Goal: Book appointment/travel/reservation

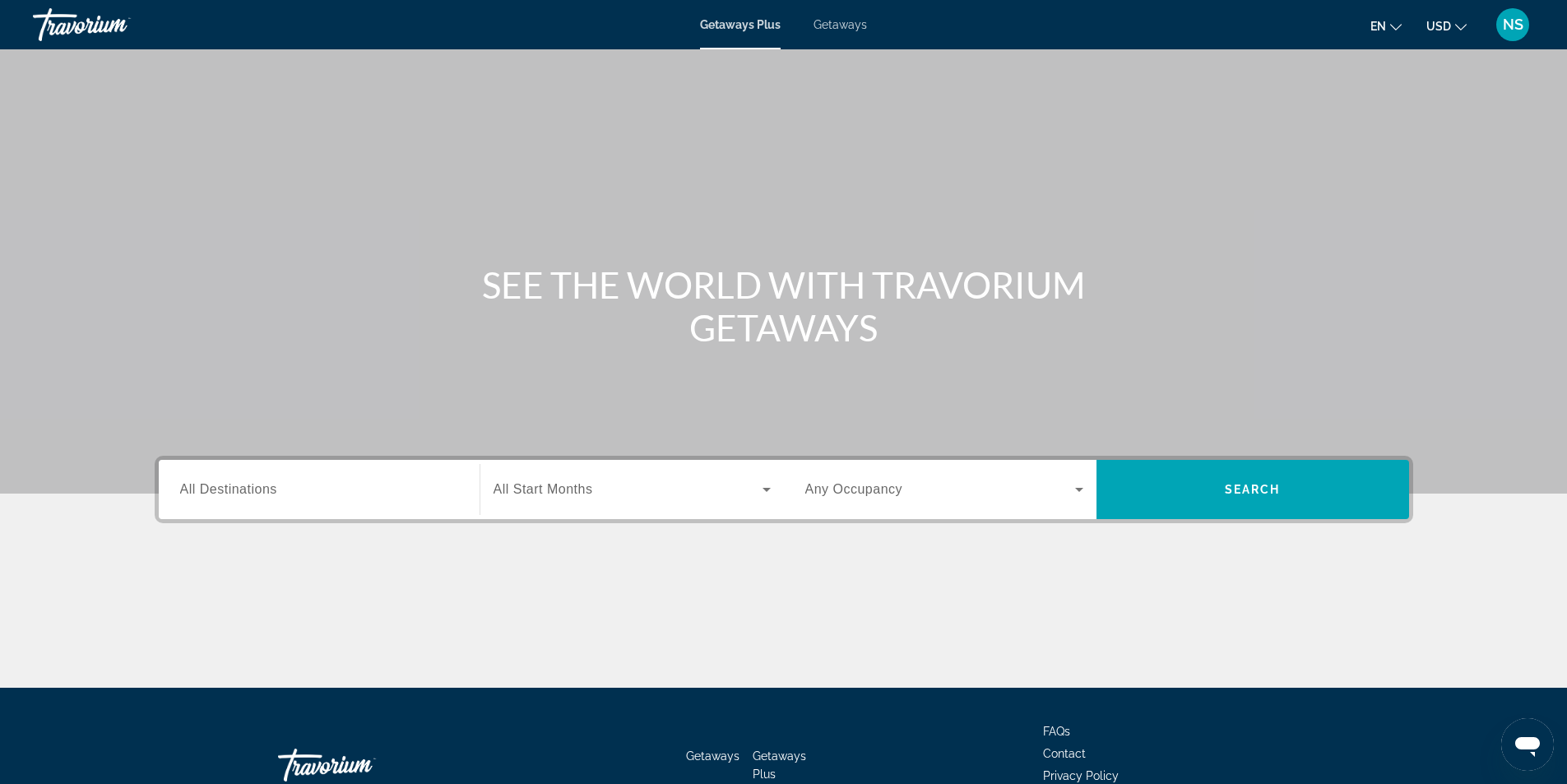
click at [244, 486] on span "All Destinations" at bounding box center [228, 489] width 97 height 14
click at [244, 486] on input "Destination All Destinations" at bounding box center [319, 491] width 278 height 20
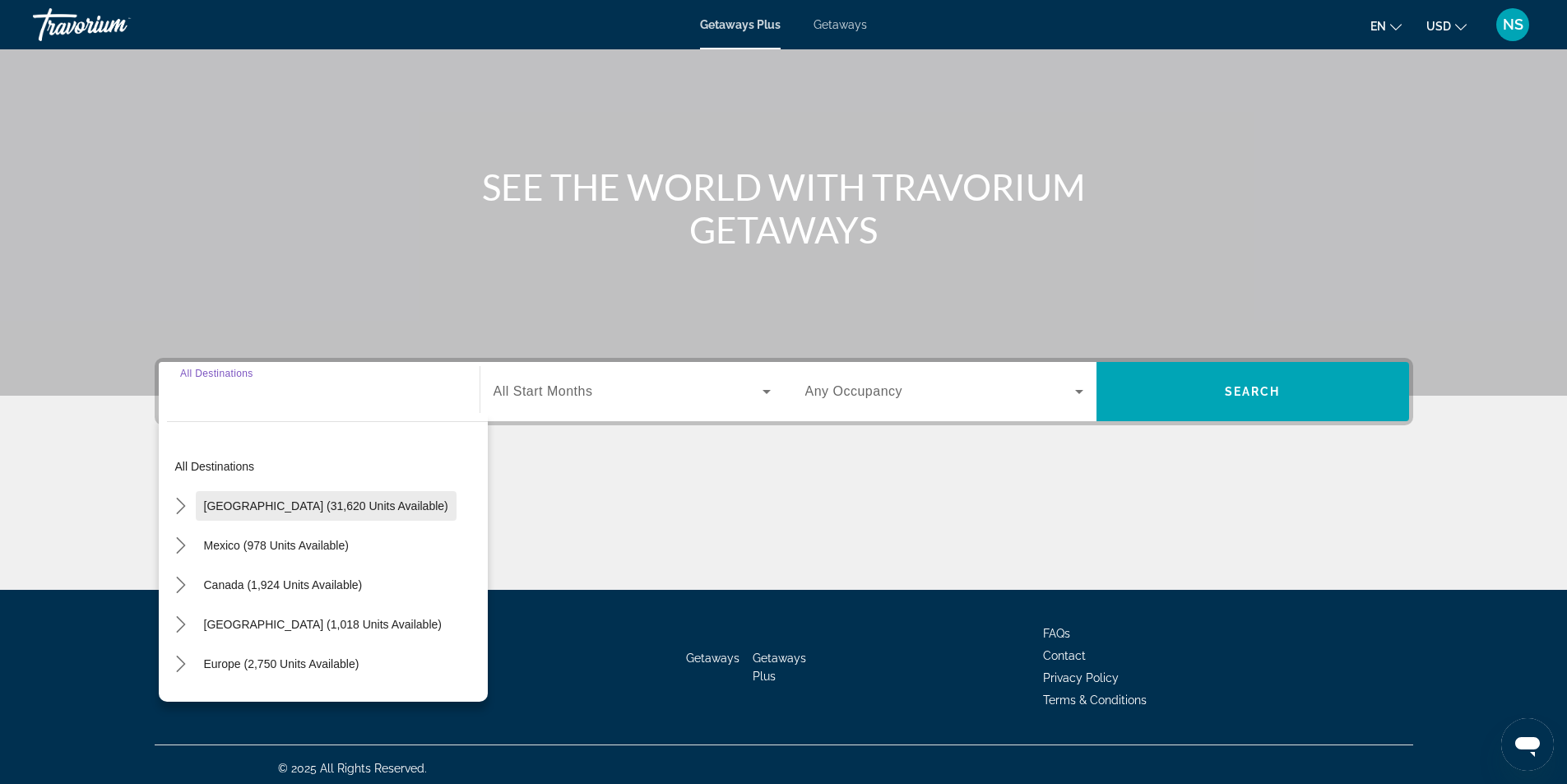
scroll to position [105, 0]
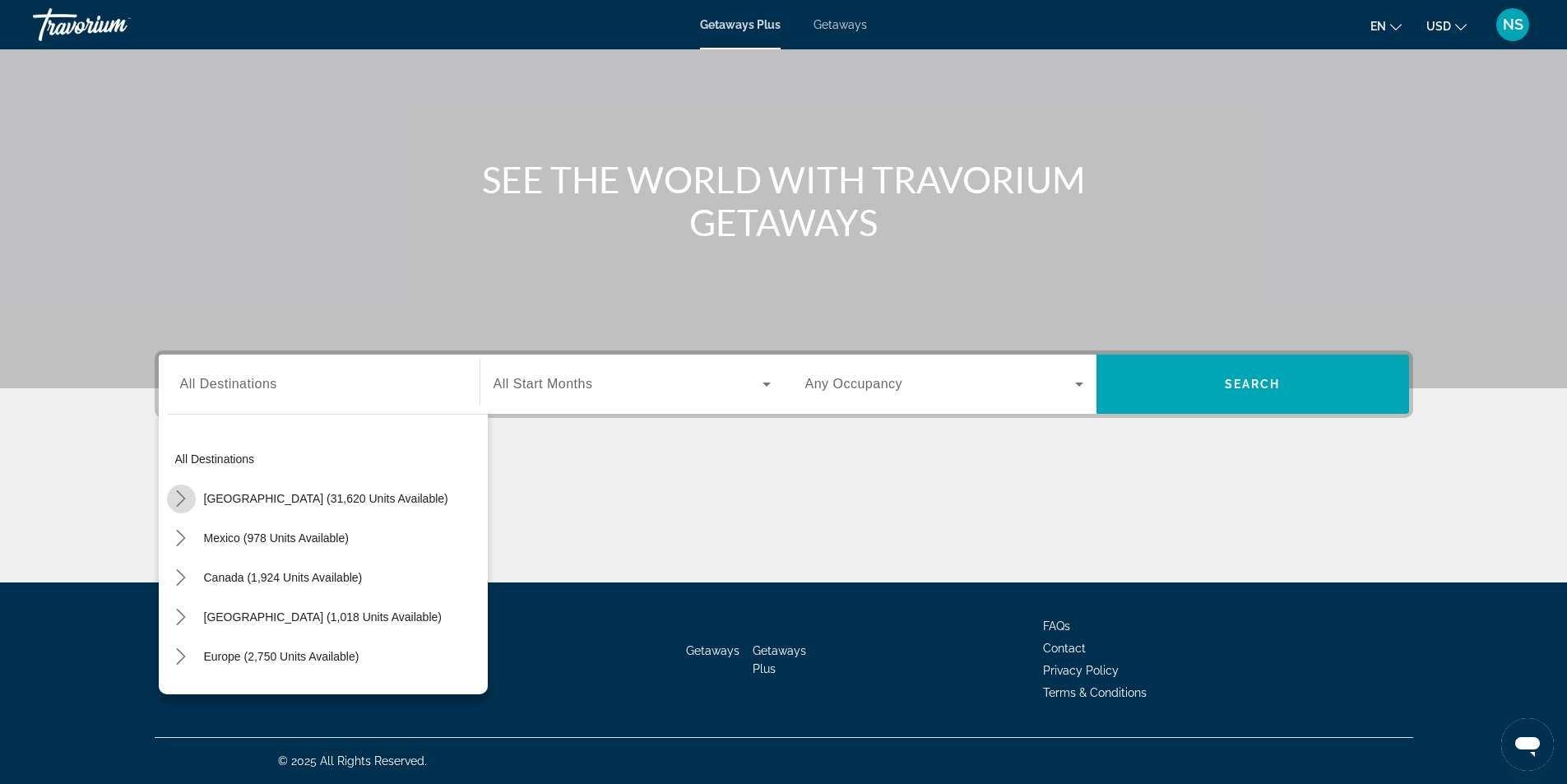
click at [184, 499] on icon "Toggle United States (31,620 units available) submenu" at bounding box center [181, 498] width 9 height 16
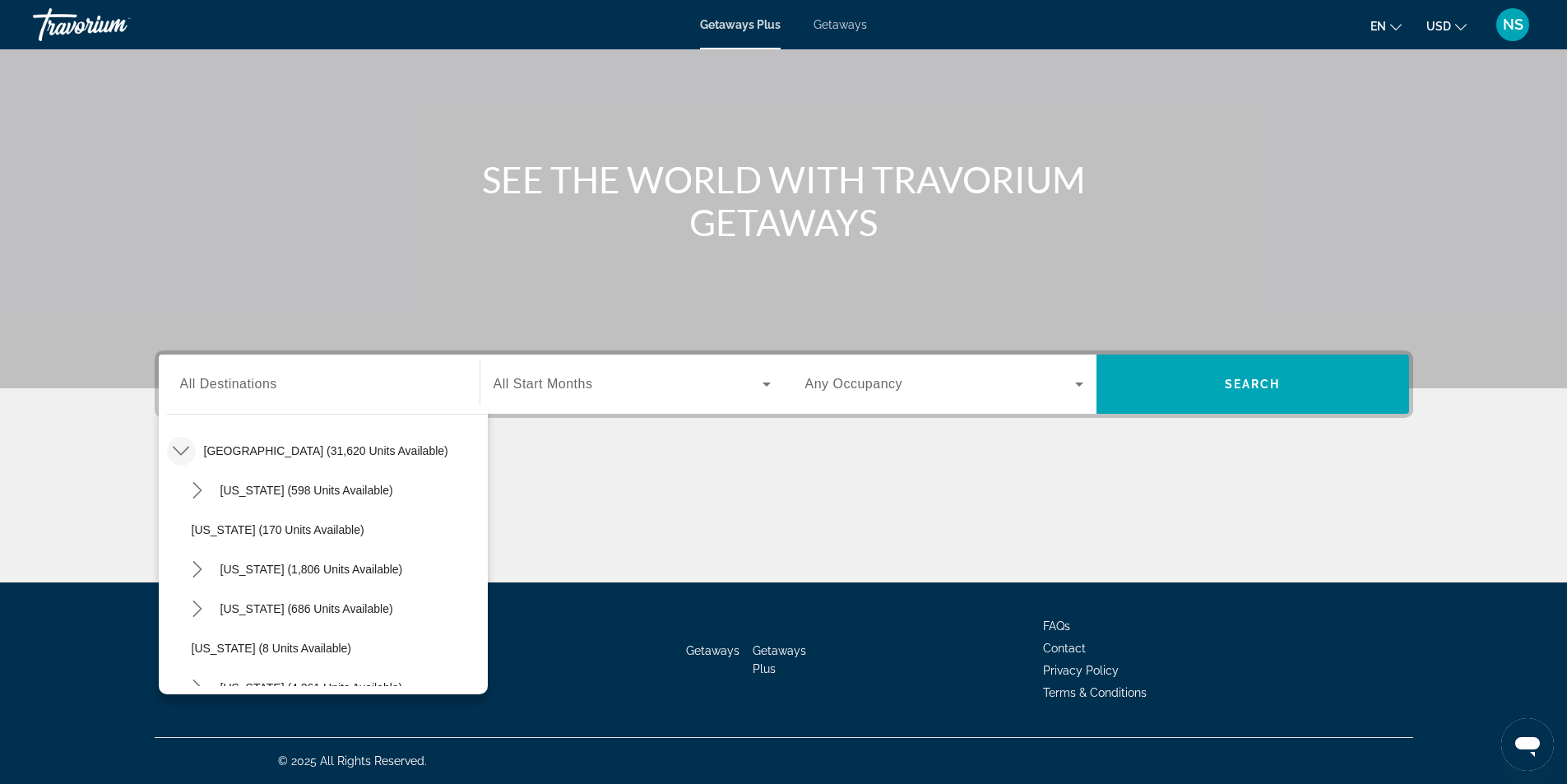
click at [843, 23] on span "Getaways" at bounding box center [840, 24] width 53 height 13
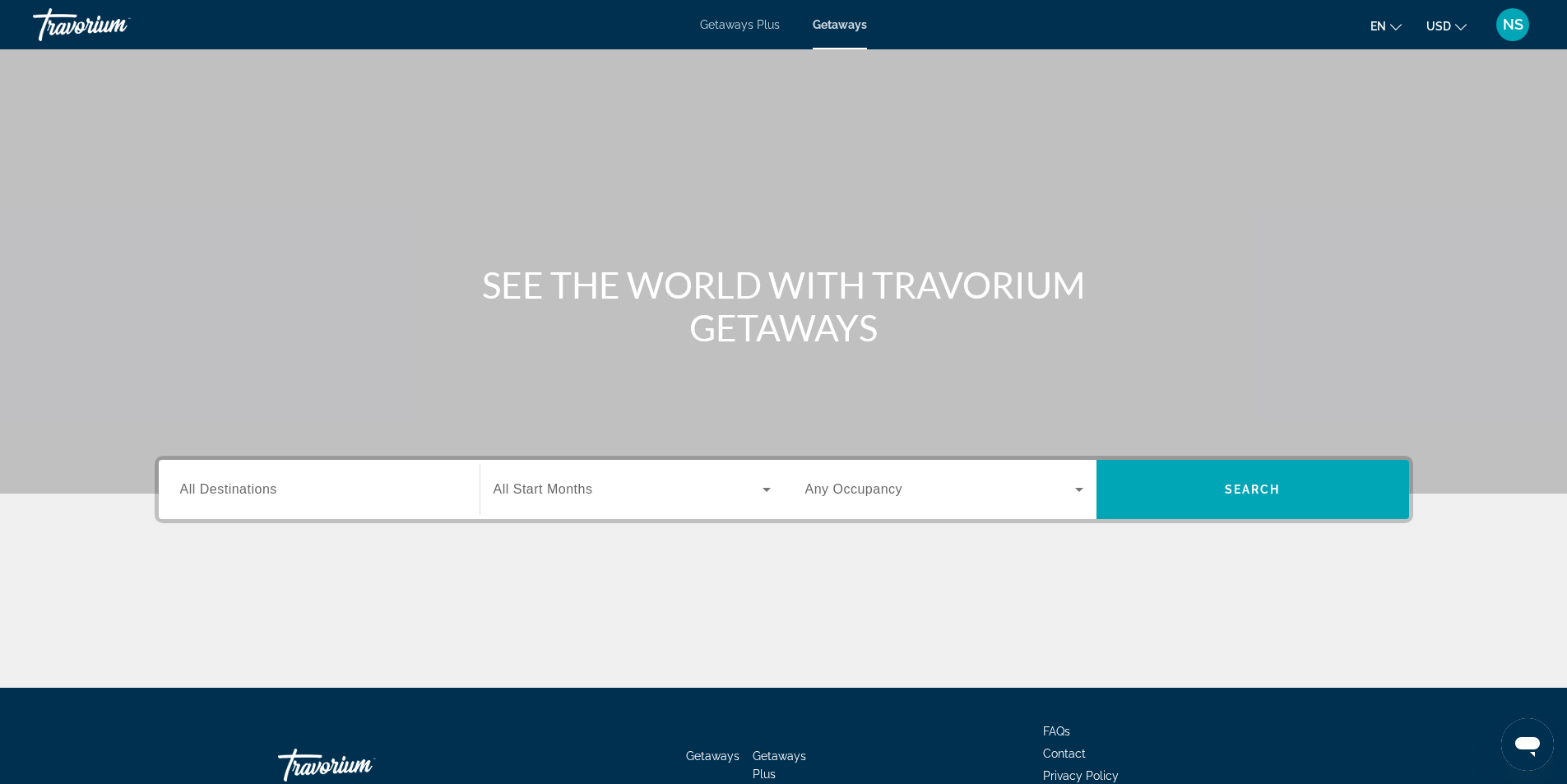
click at [197, 494] on span "All Destinations" at bounding box center [228, 489] width 97 height 14
click at [197, 494] on input "Destination All Destinations" at bounding box center [319, 491] width 278 height 20
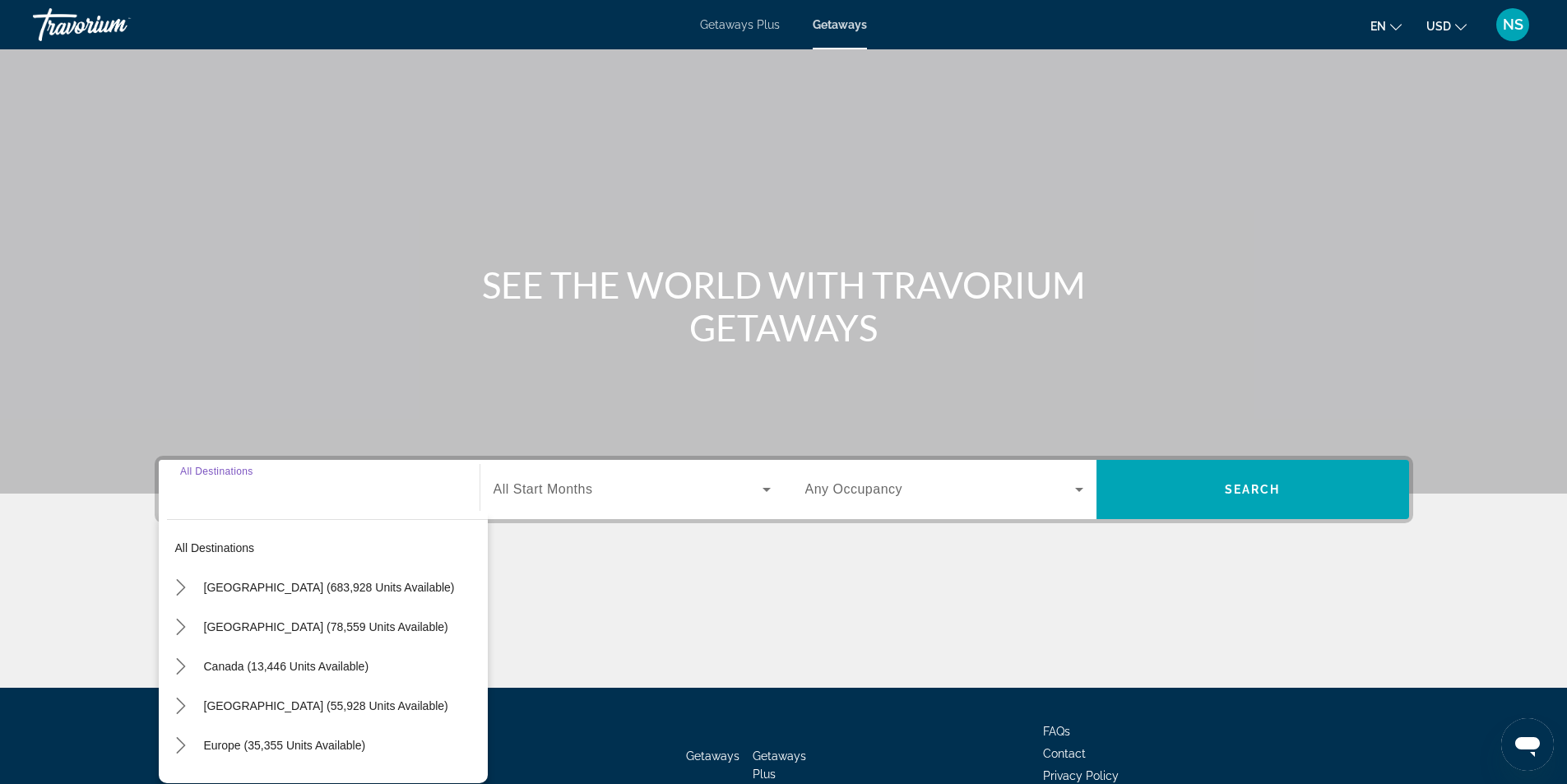
scroll to position [105, 0]
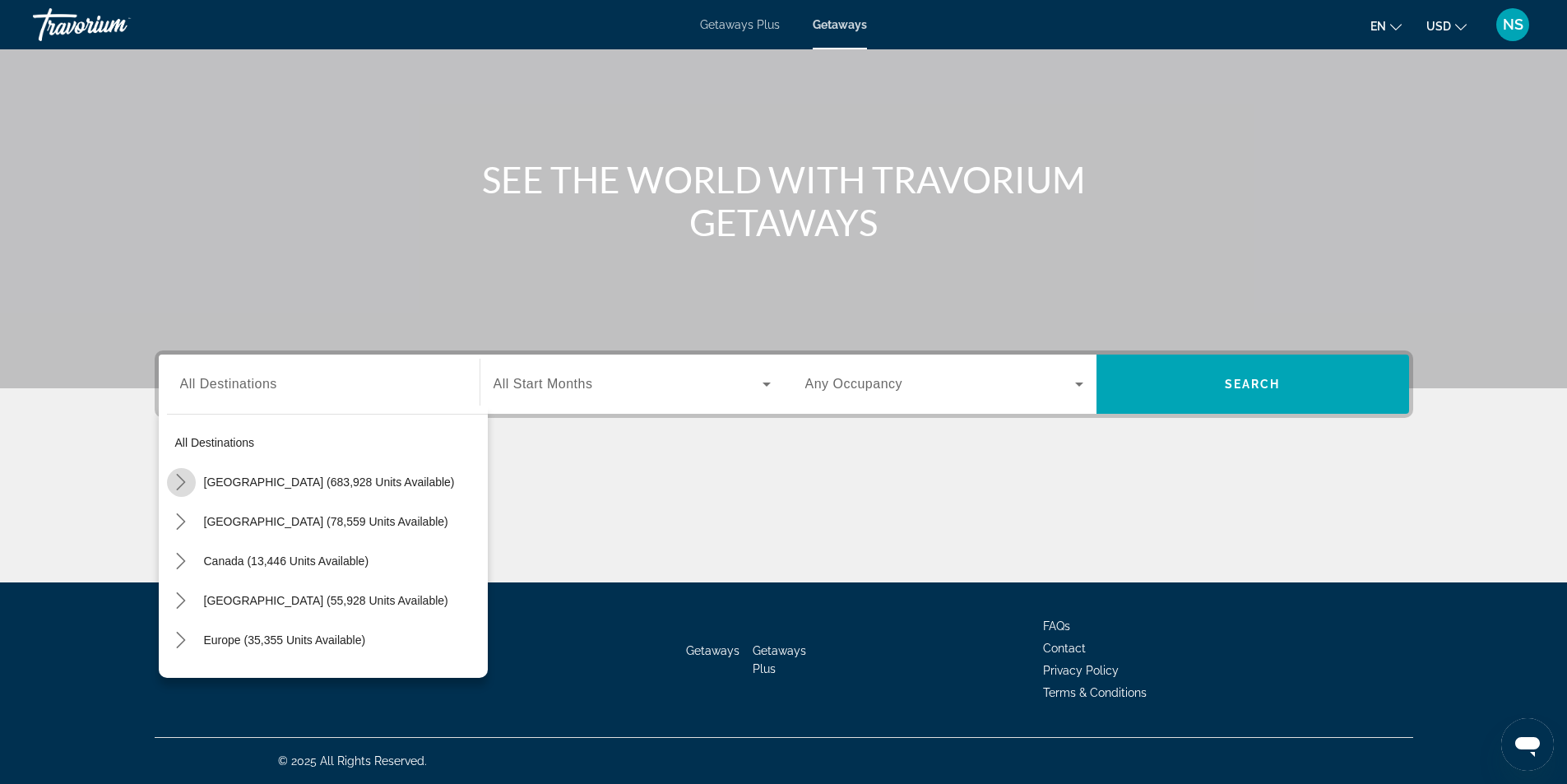
click at [183, 482] on icon "Toggle United States (683,928 units available) submenu" at bounding box center [181, 482] width 16 height 16
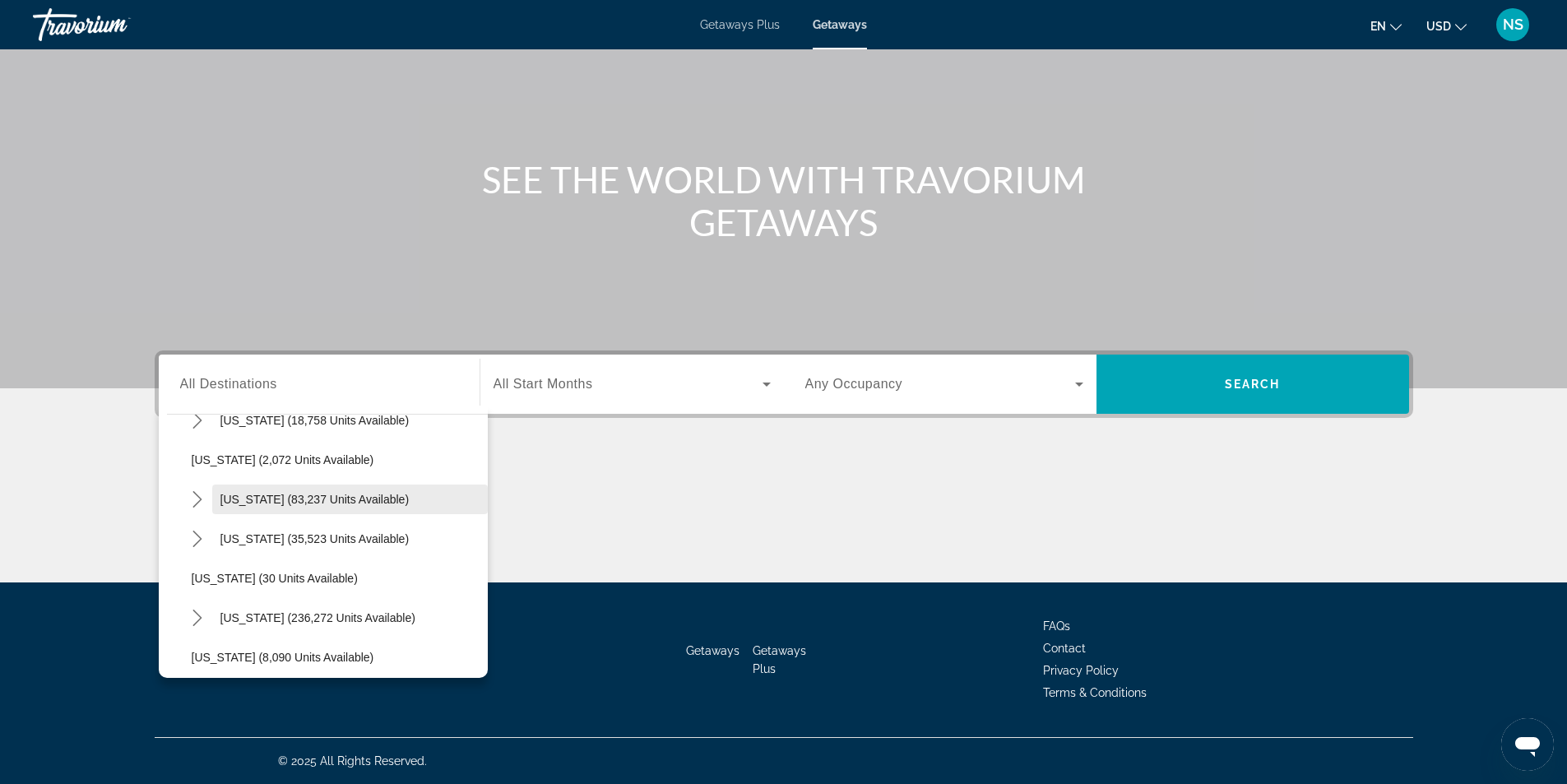
scroll to position [130, 0]
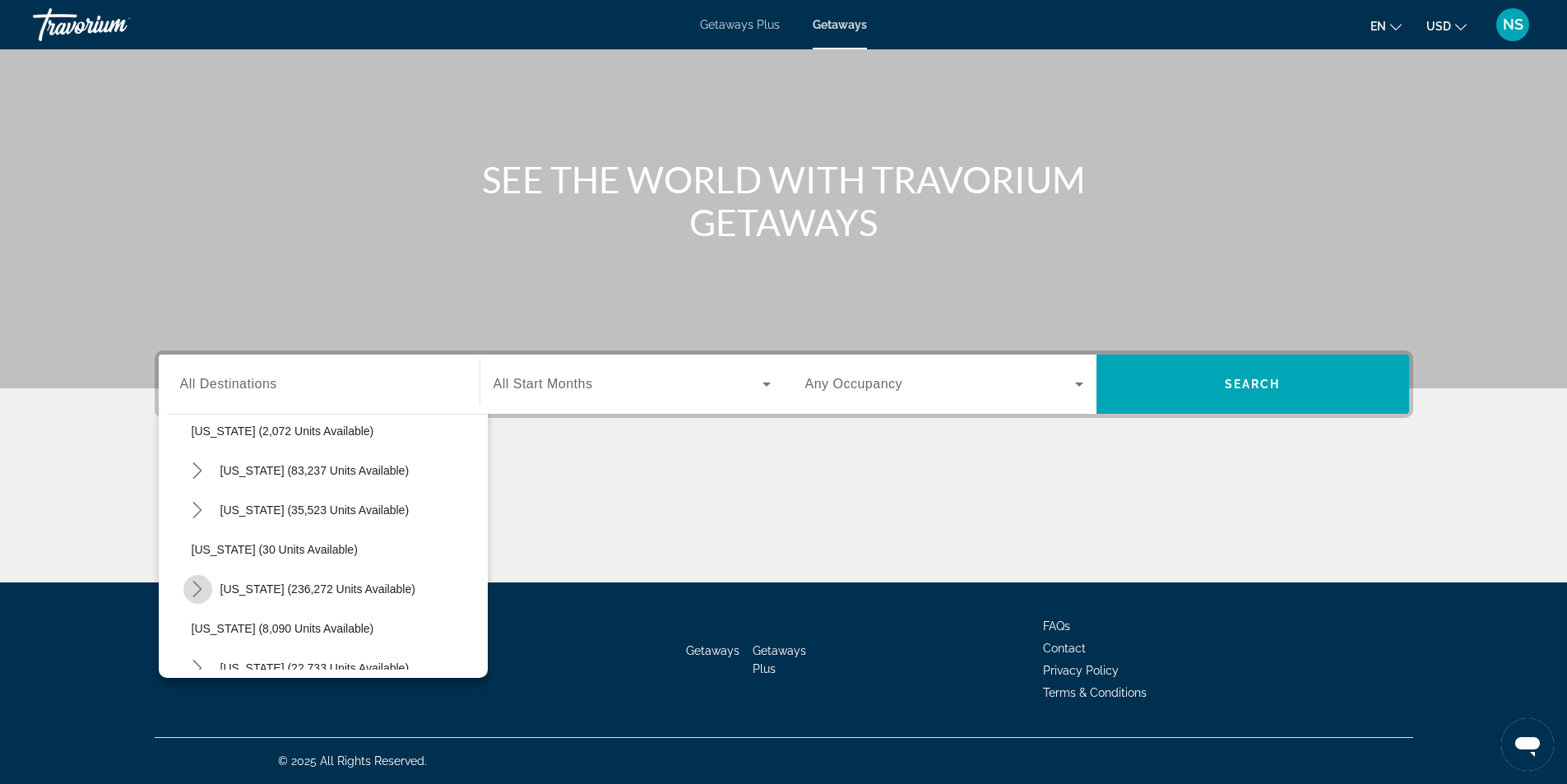
click at [201, 591] on icon "Toggle Florida (236,272 units available) submenu" at bounding box center [197, 589] width 16 height 16
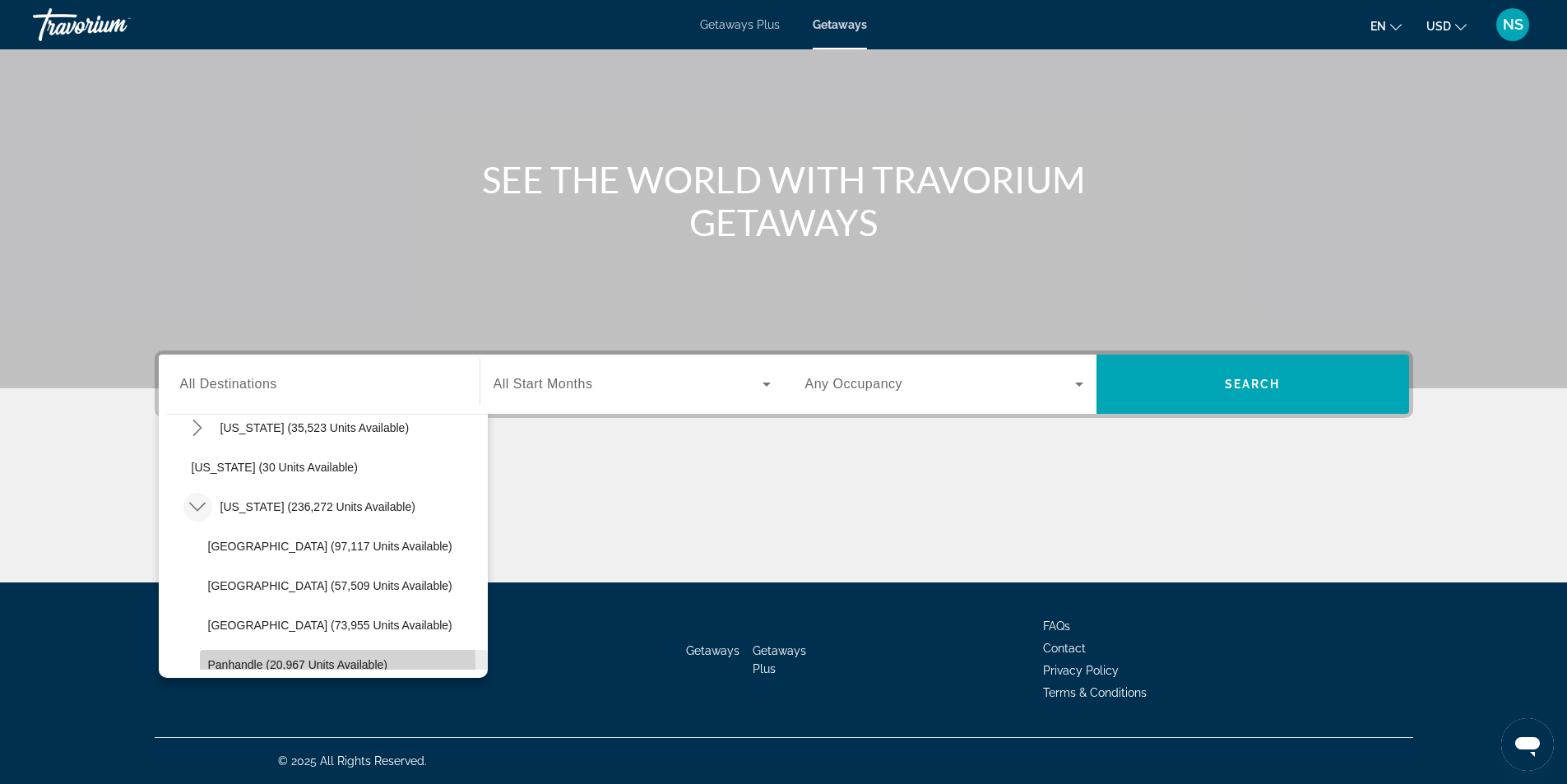
click at [253, 667] on span "Panhandle (20,967 units available)" at bounding box center [297, 664] width 179 height 13
type input "**********"
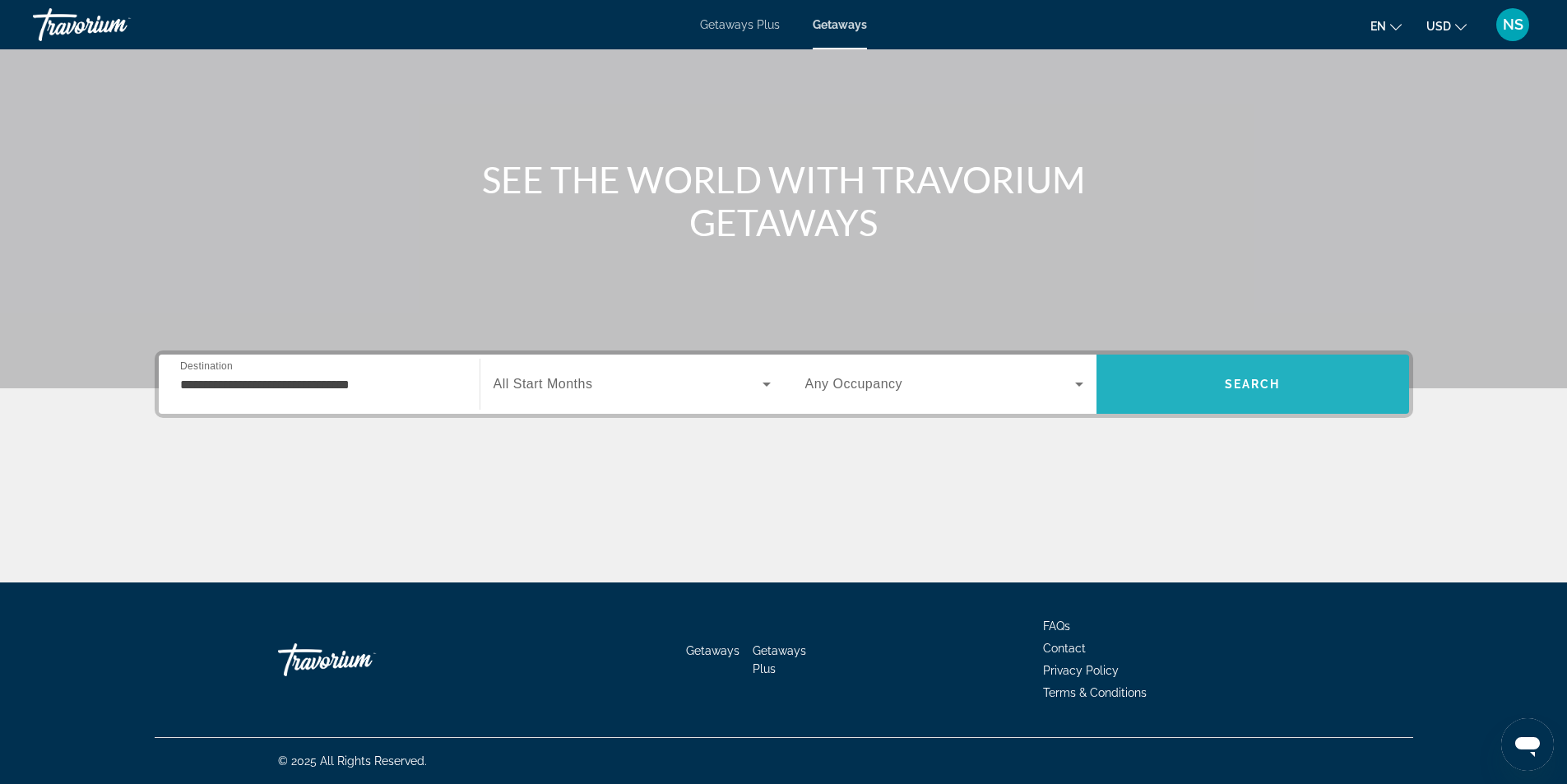
click at [1196, 396] on span "Search" at bounding box center [1253, 383] width 313 height 39
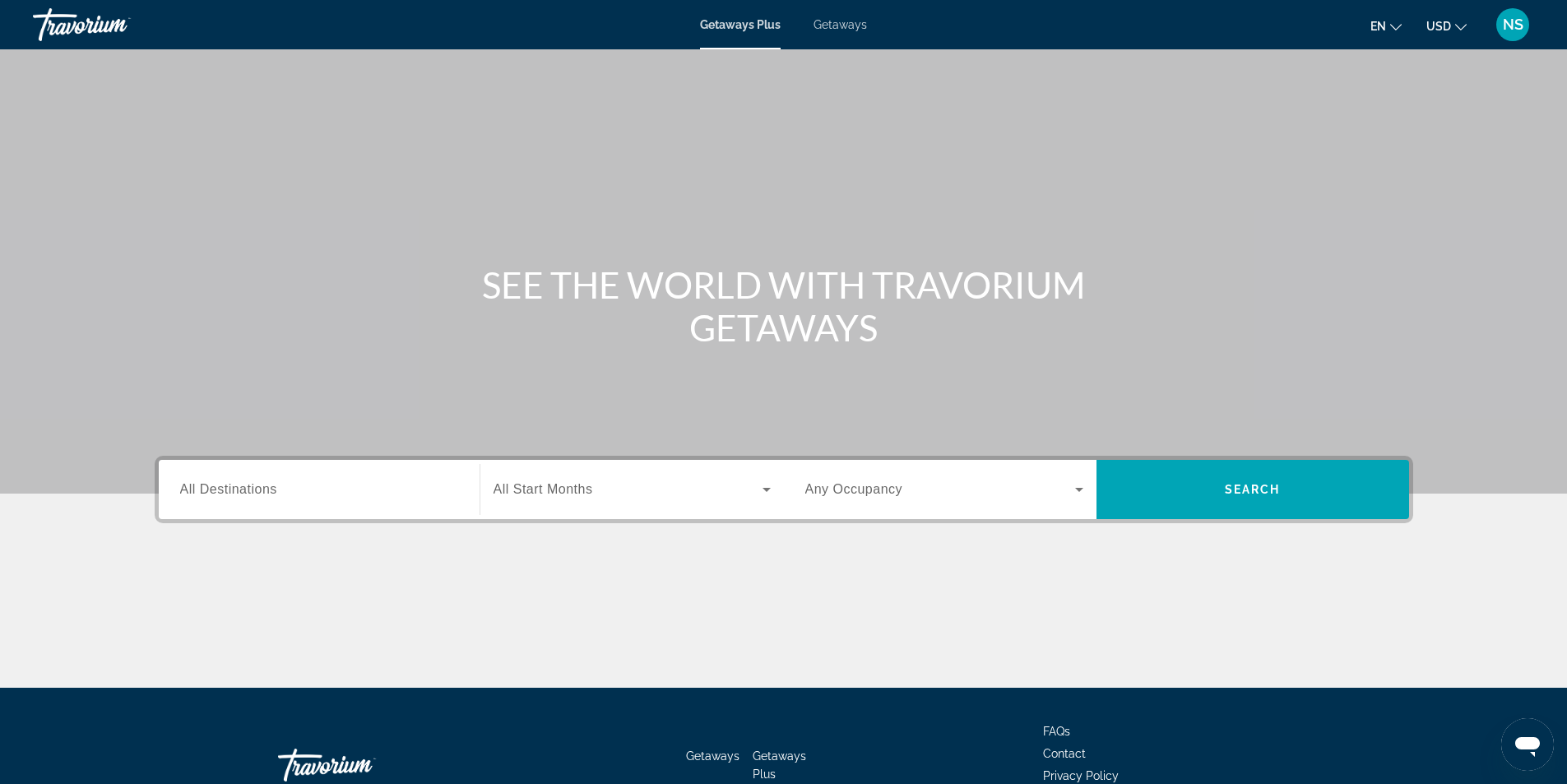
click at [835, 26] on span "Getaways" at bounding box center [840, 24] width 53 height 13
drag, startPoint x: 233, startPoint y: 492, endPoint x: 244, endPoint y: 488, distance: 11.5
click at [234, 492] on span "All Destinations" at bounding box center [228, 489] width 97 height 14
click at [234, 492] on input "Destination All Destinations" at bounding box center [319, 491] width 278 height 20
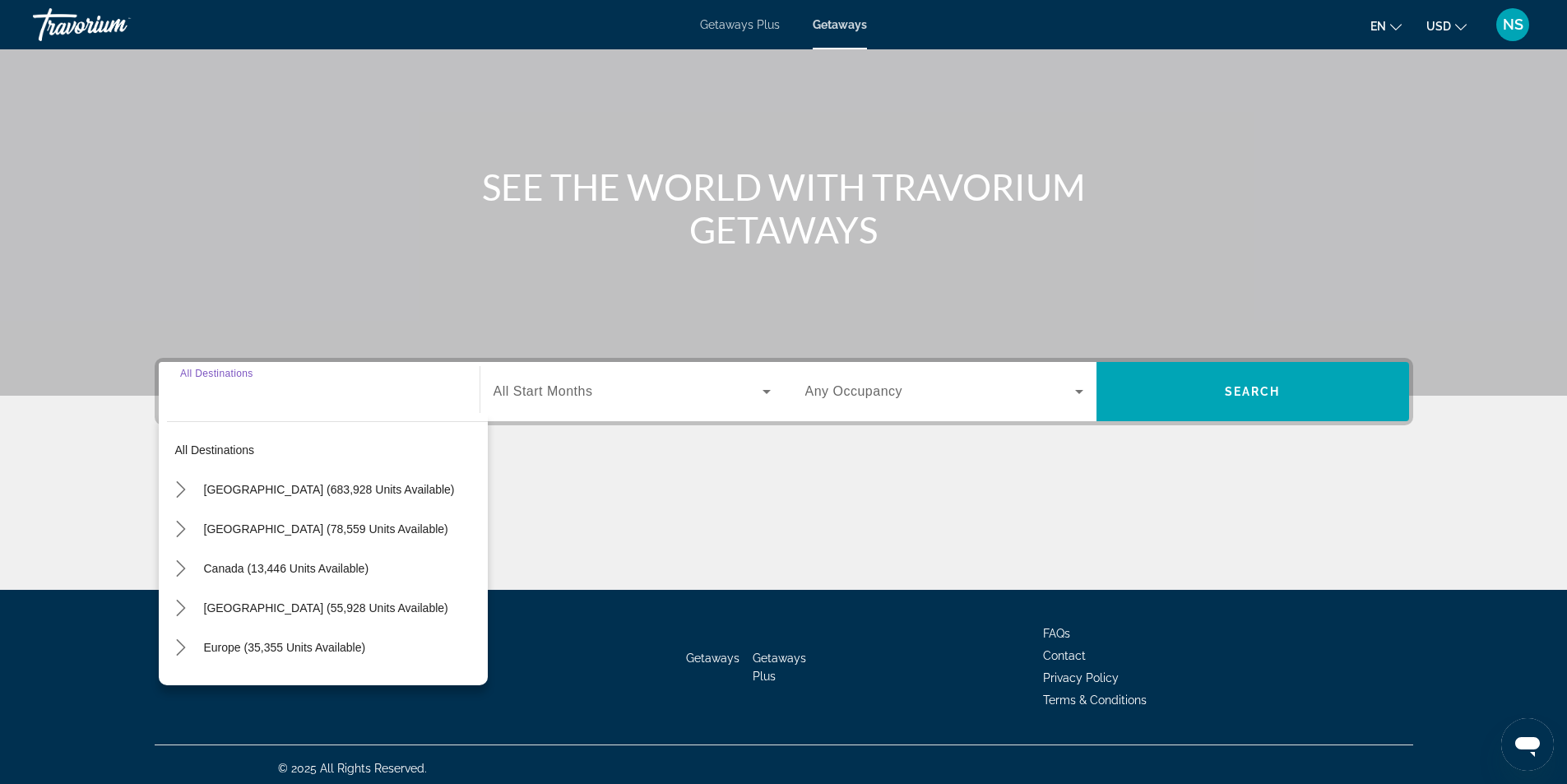
scroll to position [105, 0]
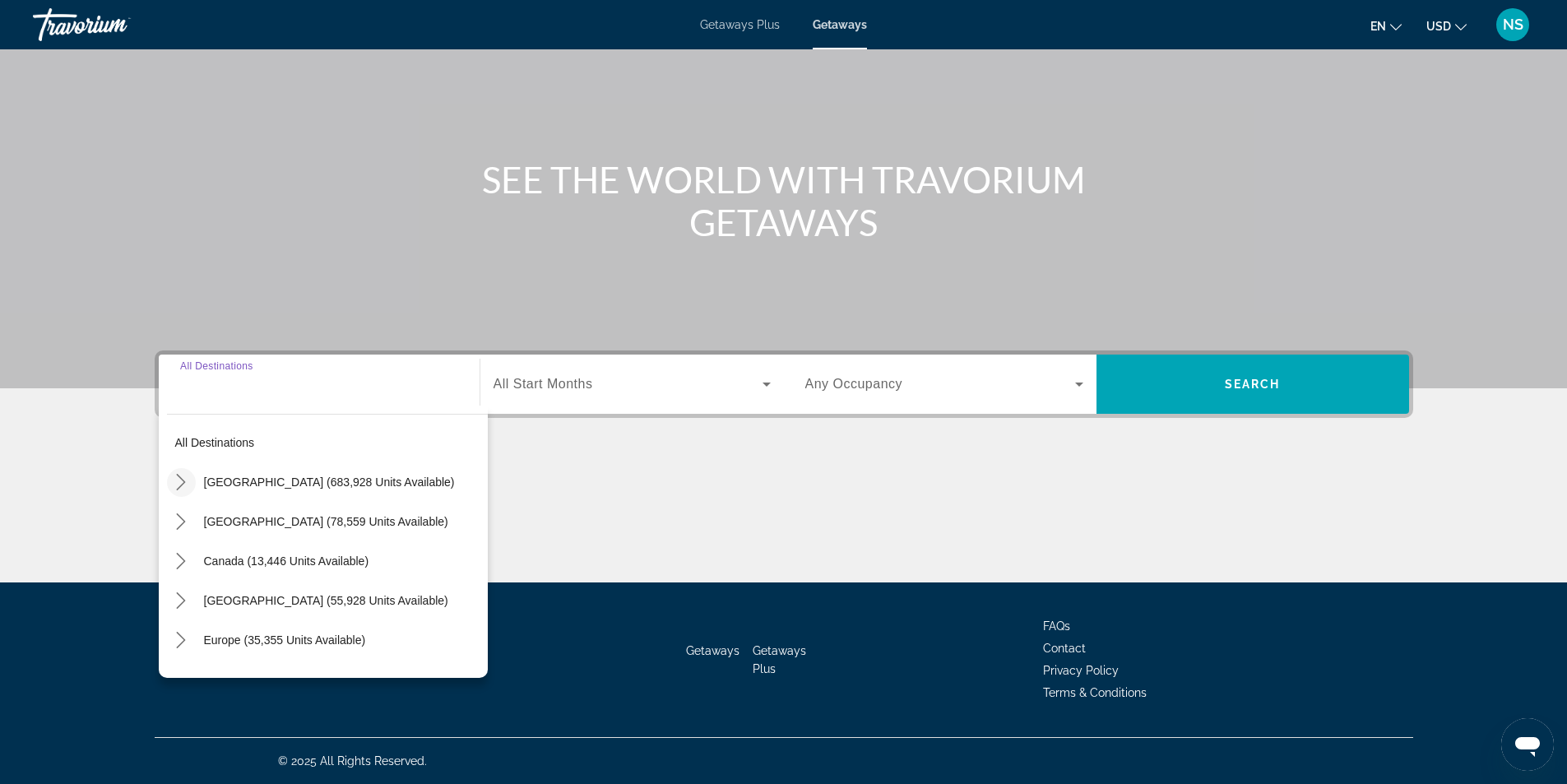
click at [180, 485] on icon "Toggle United States (683,928 units available) submenu" at bounding box center [181, 482] width 16 height 16
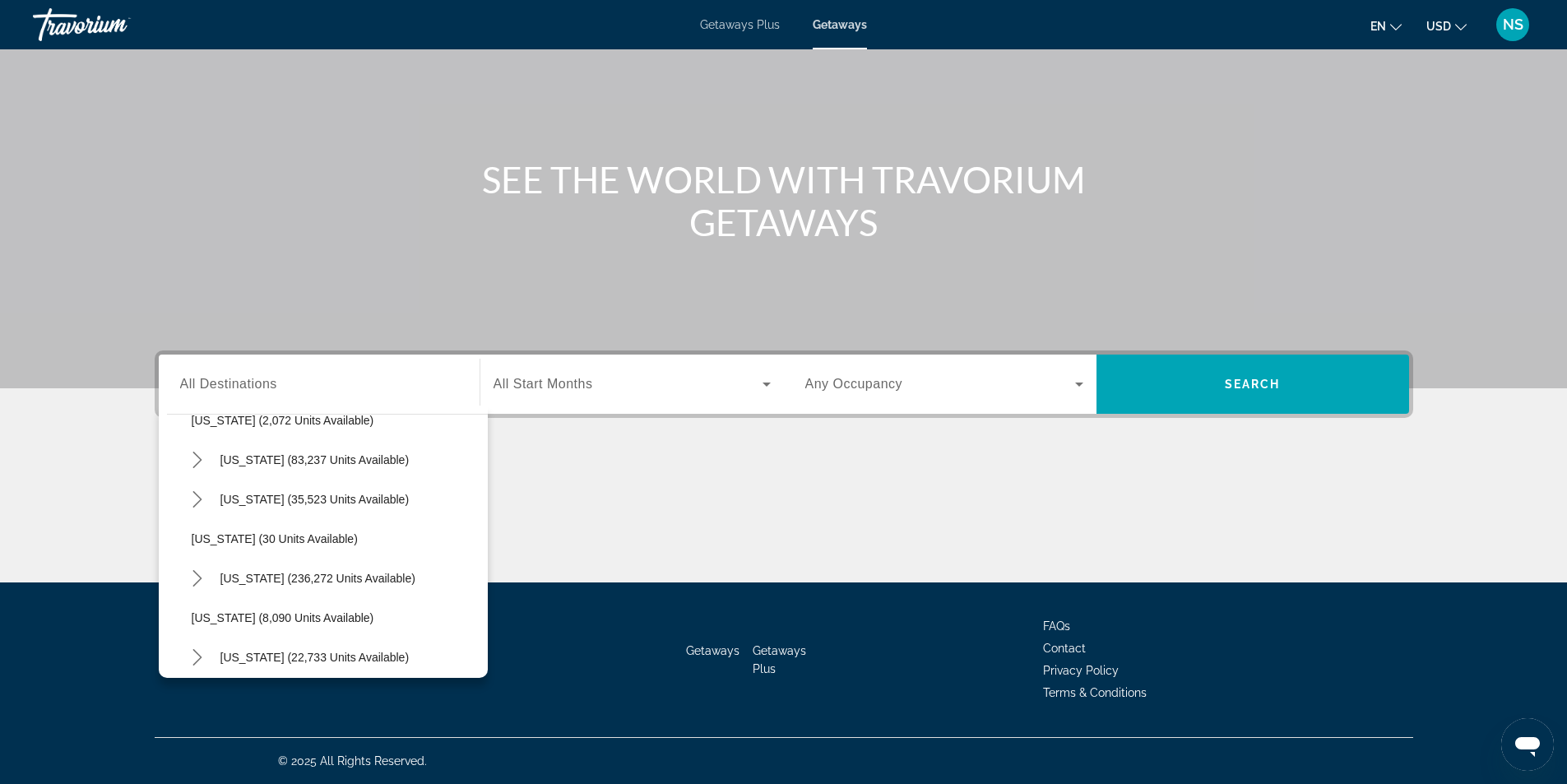
scroll to position [130, 0]
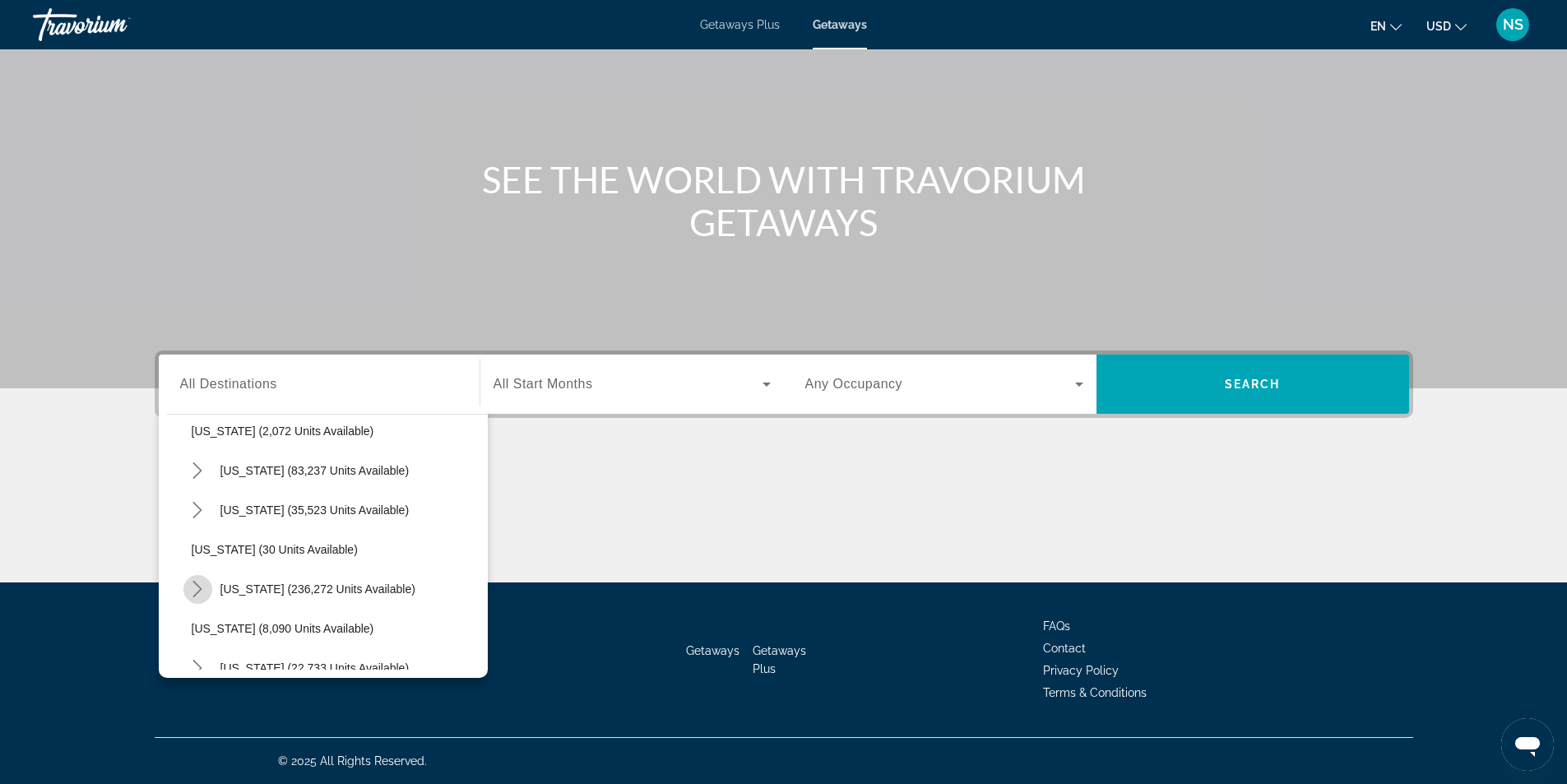
click at [194, 592] on icon "Toggle Florida (236,272 units available) submenu" at bounding box center [197, 589] width 16 height 16
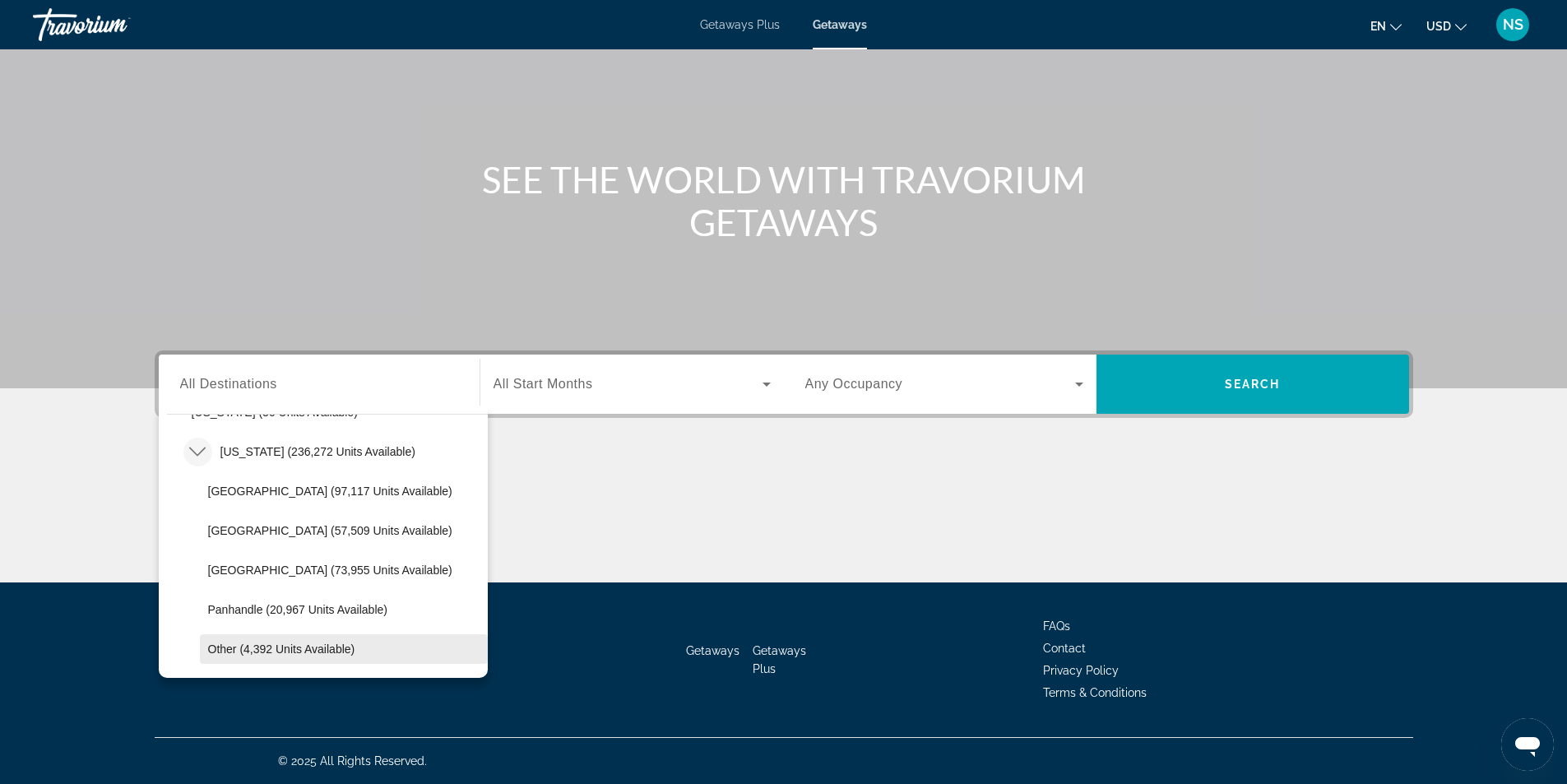
scroll to position [295, 0]
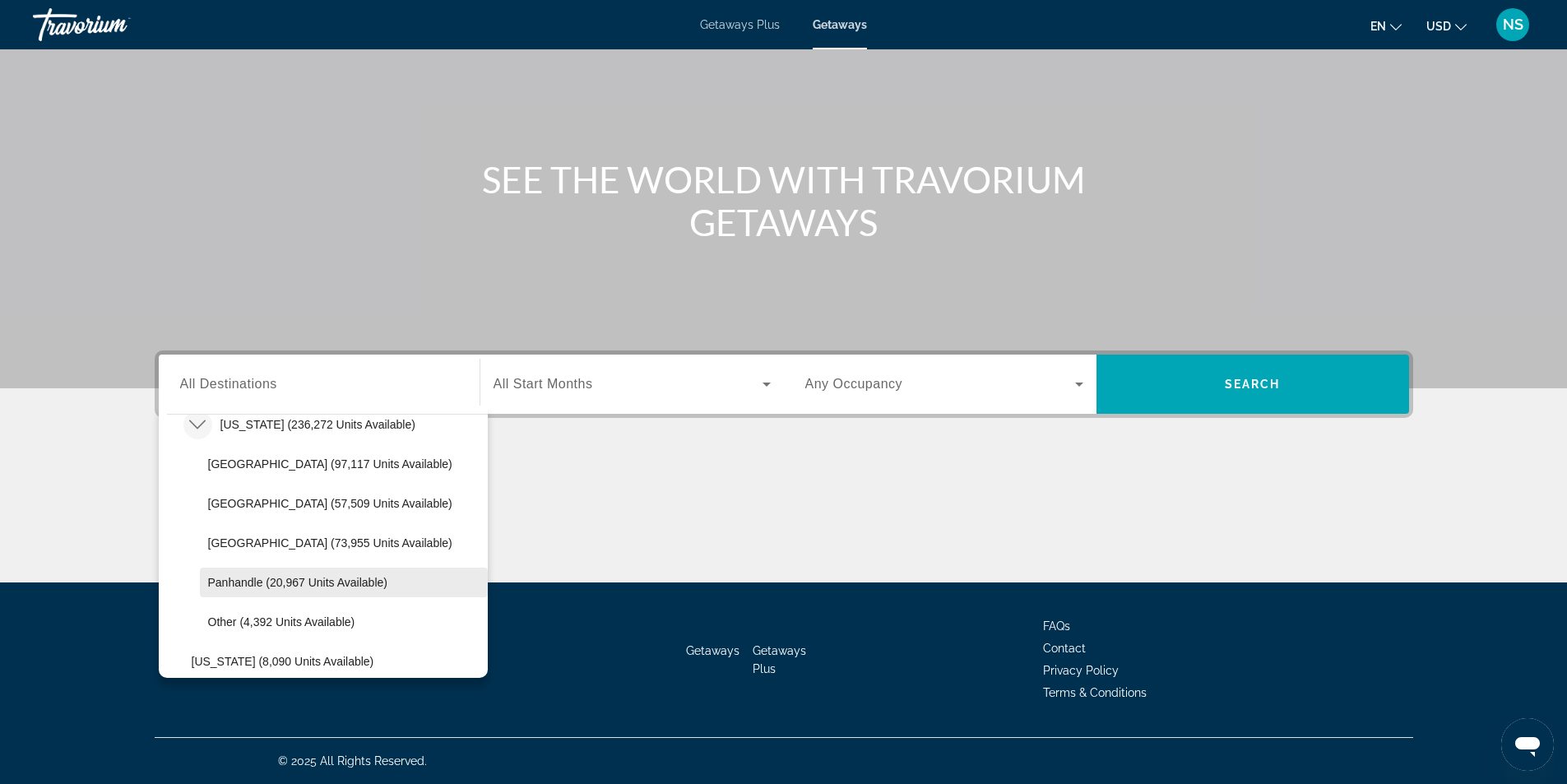
click at [255, 584] on span "Panhandle (20,967 units available)" at bounding box center [297, 582] width 179 height 13
type input "**********"
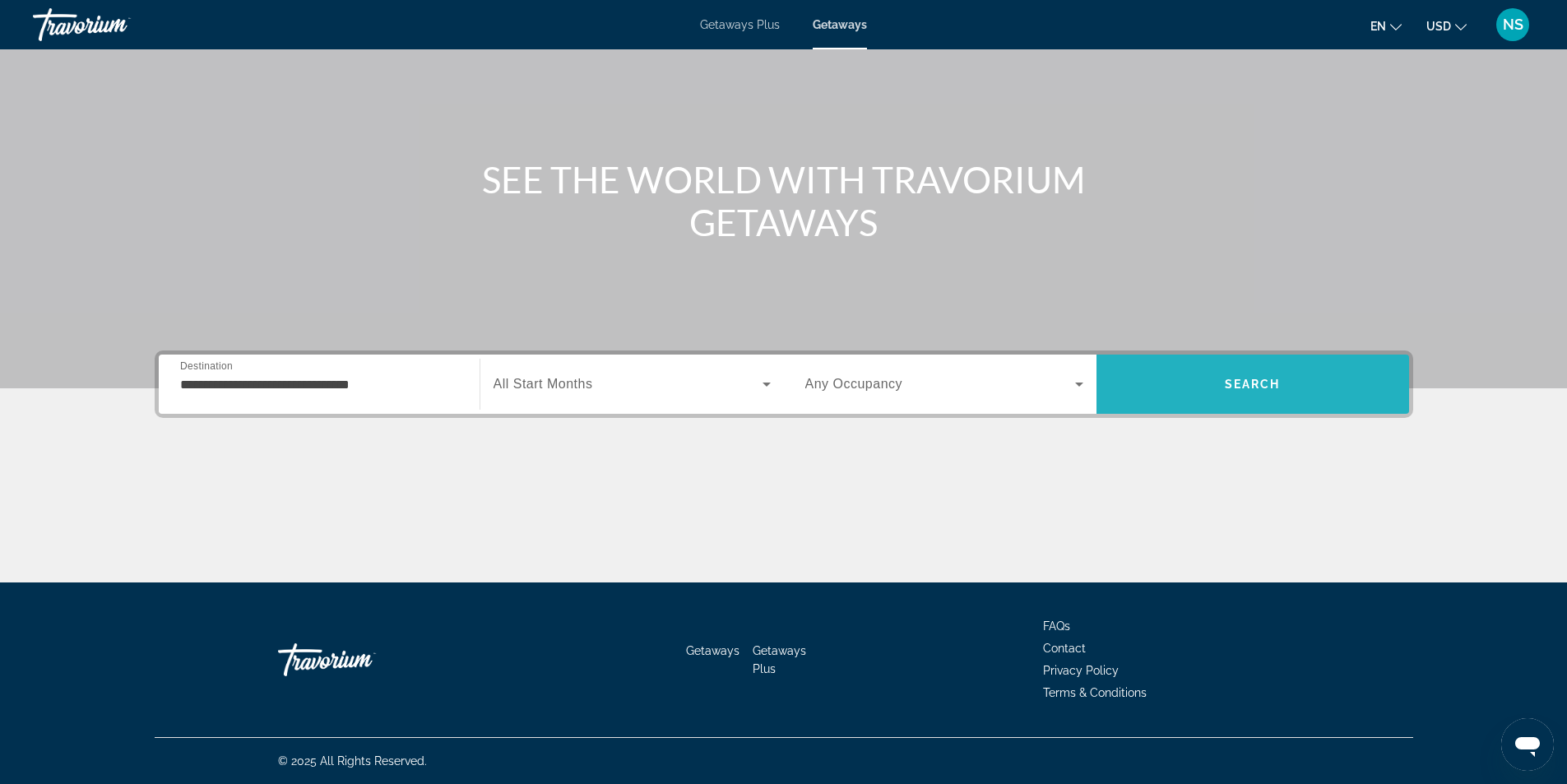
click at [1219, 376] on span "Search" at bounding box center [1253, 383] width 313 height 39
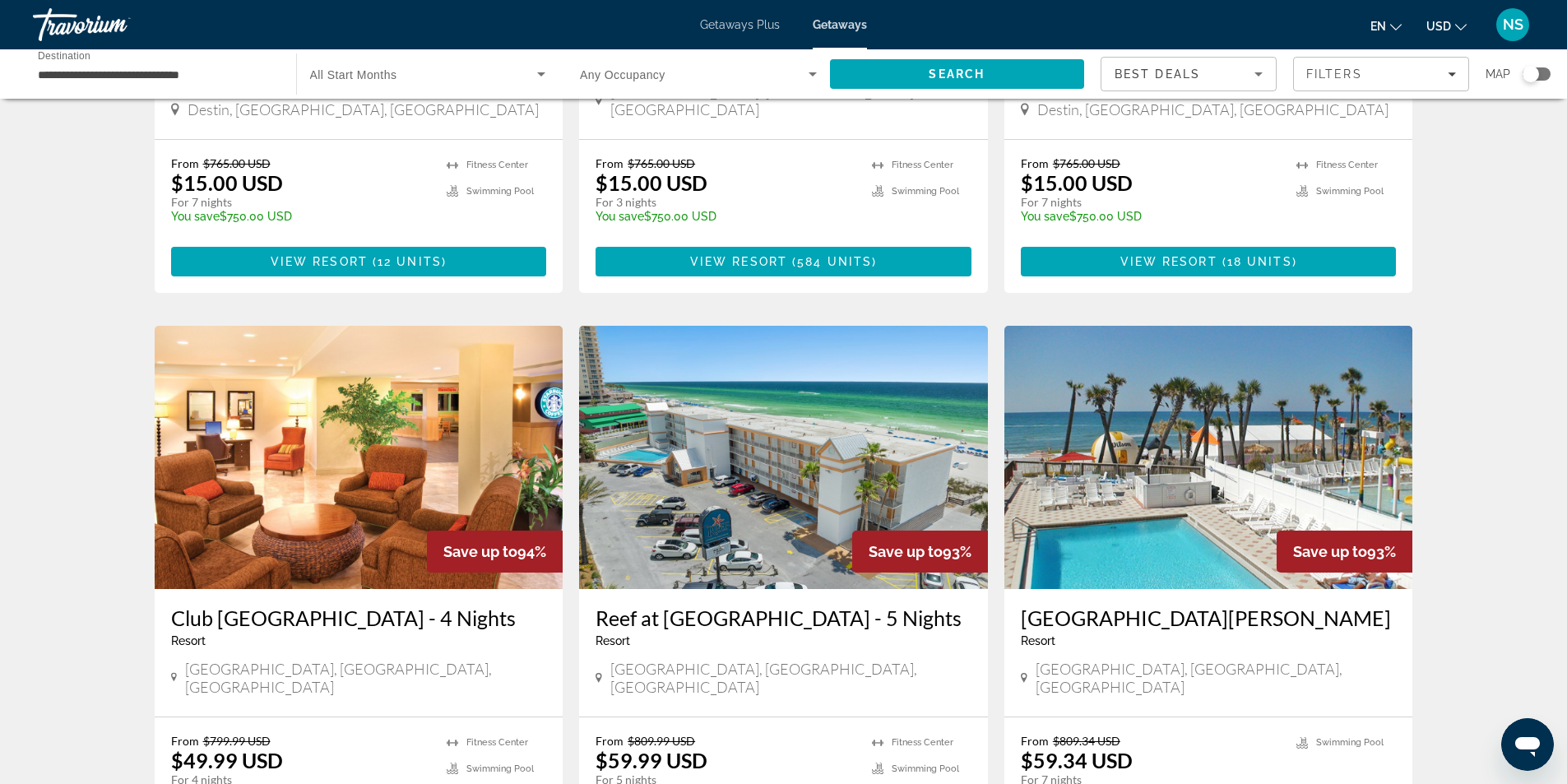
scroll to position [1976, 0]
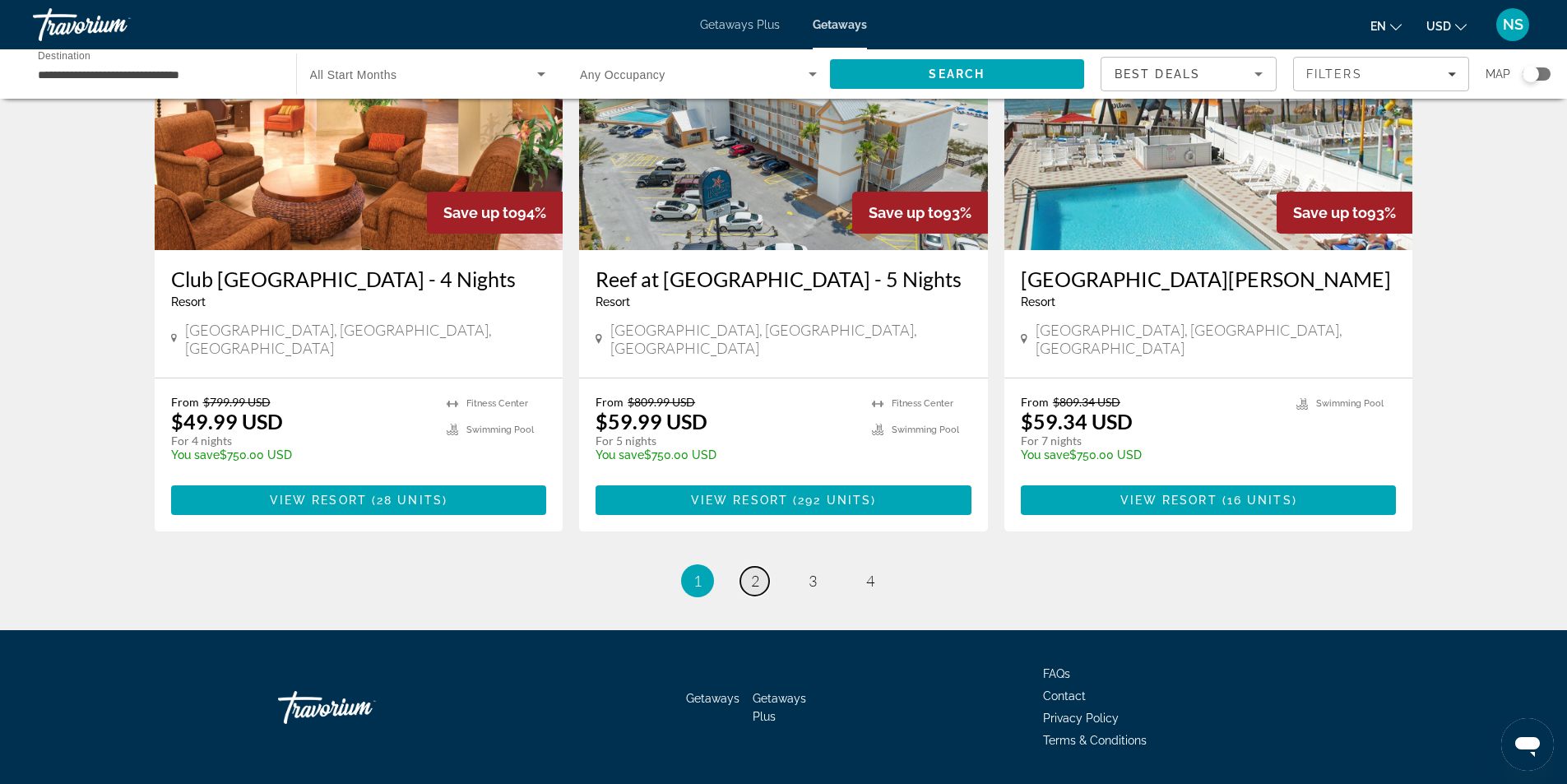
click at [752, 572] on span "2" at bounding box center [755, 581] width 8 height 18
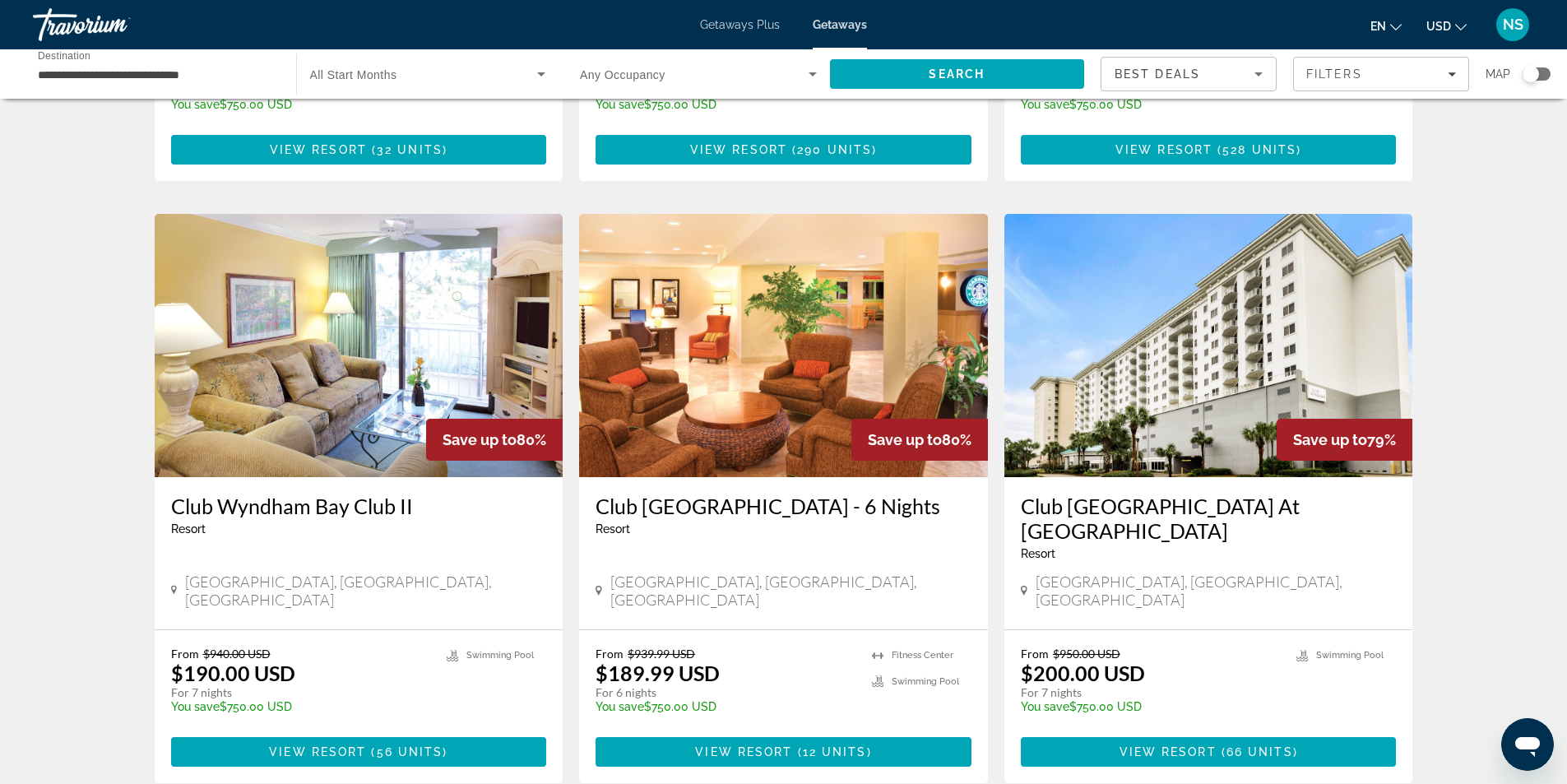
scroll to position [1810, 0]
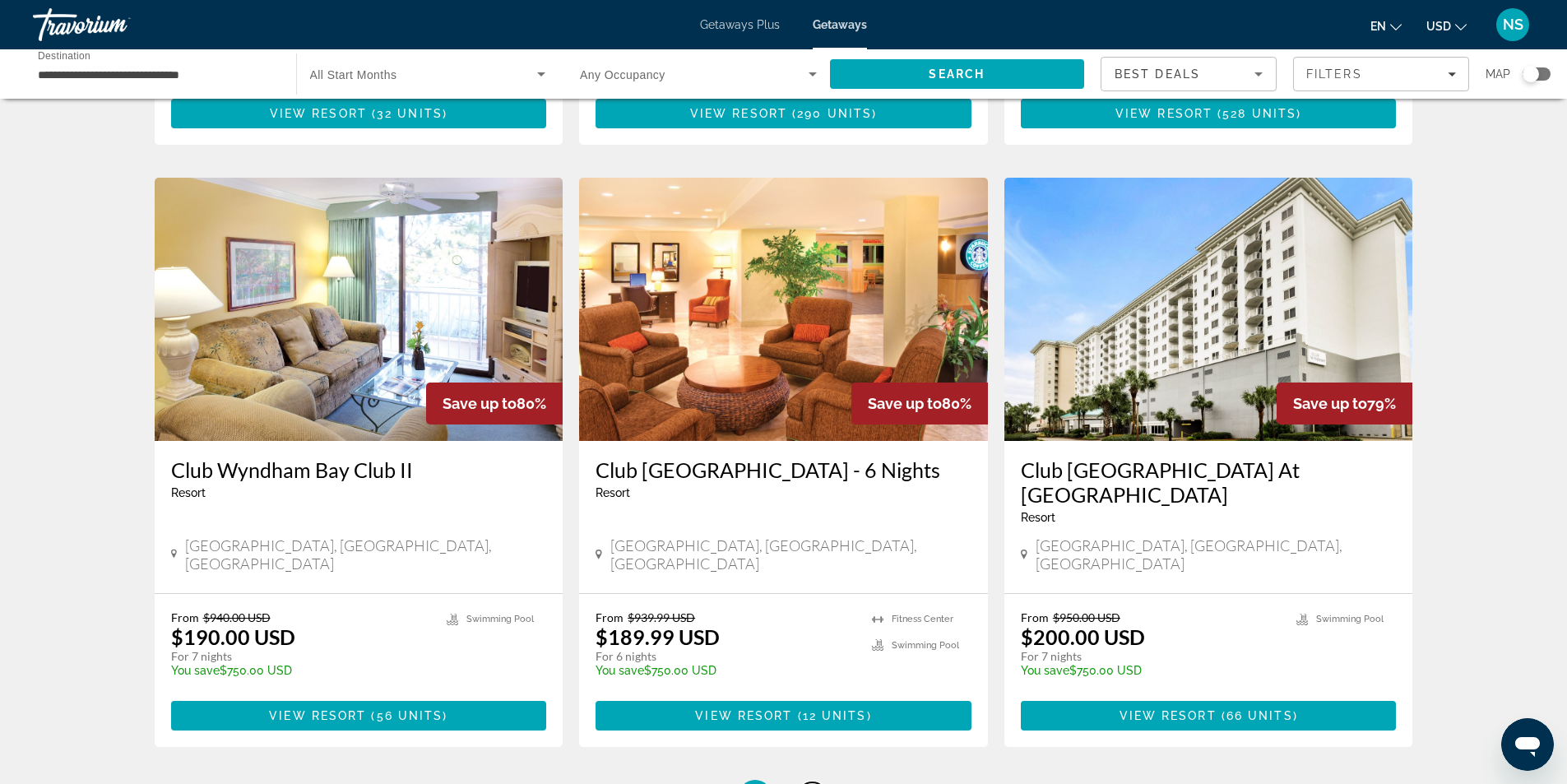
click at [811, 783] on span "3" at bounding box center [813, 796] width 8 height 18
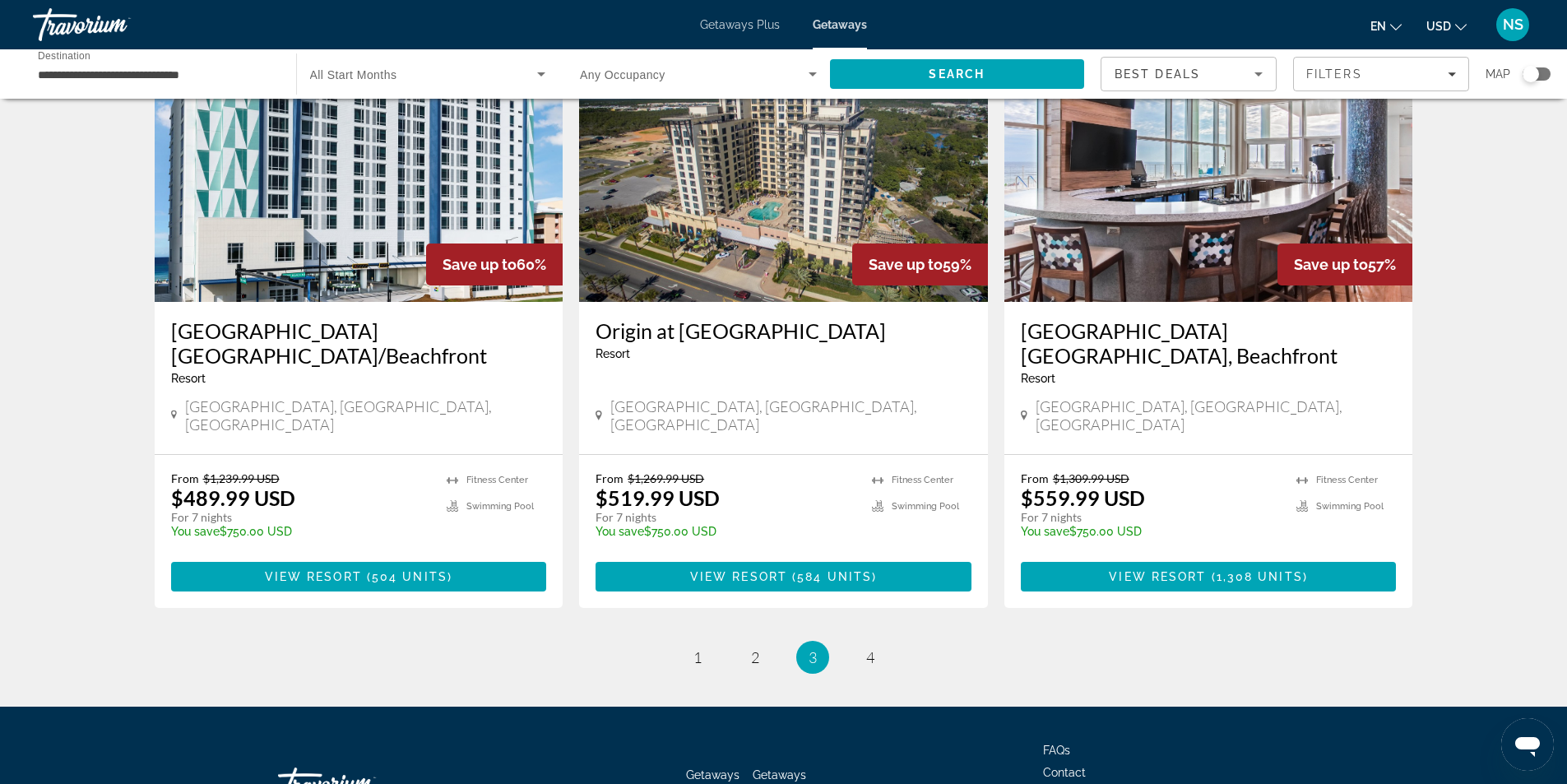
scroll to position [1952, 0]
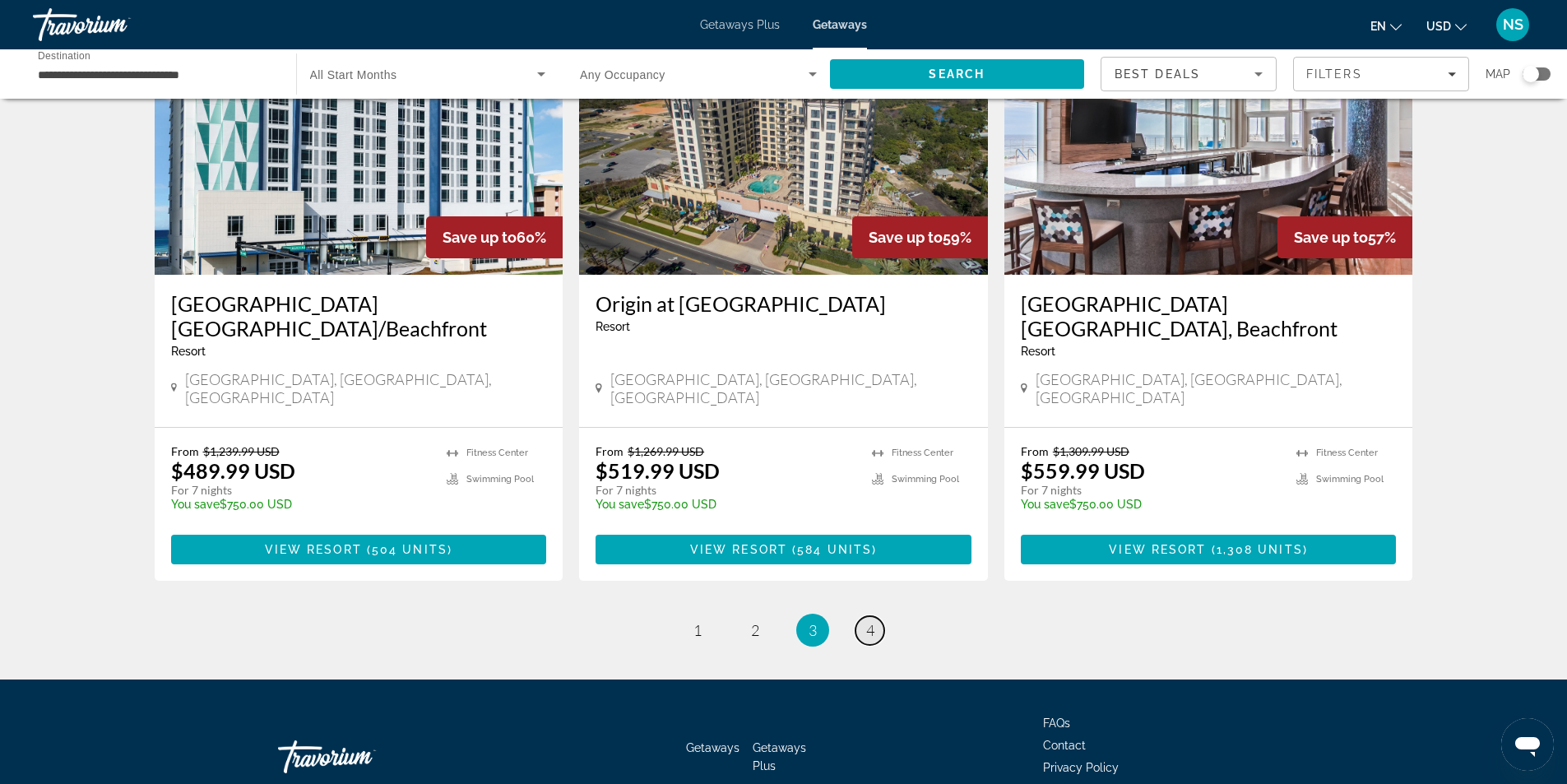
click at [876, 616] on link "page 4" at bounding box center [870, 630] width 29 height 29
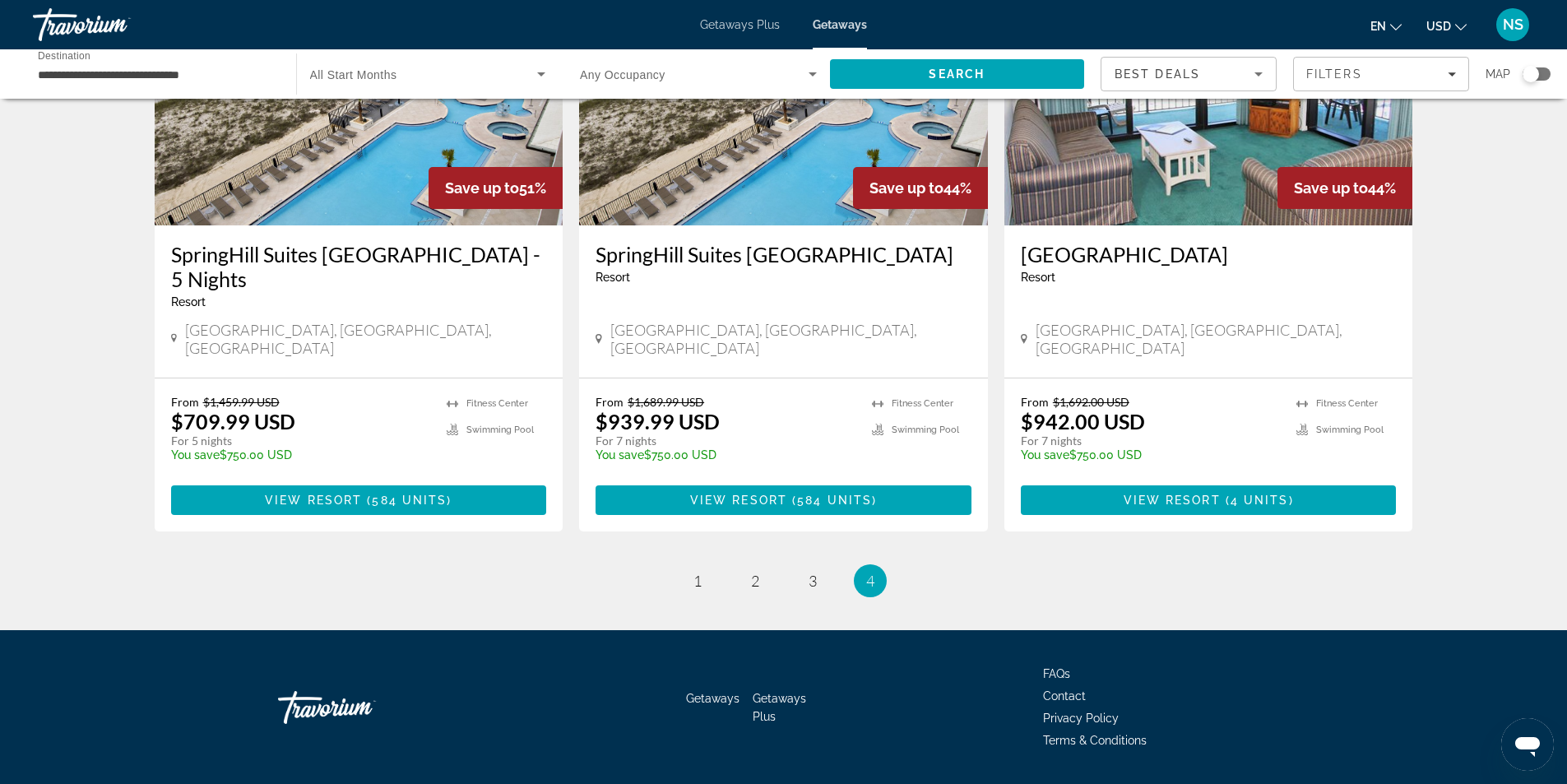
scroll to position [783, 0]
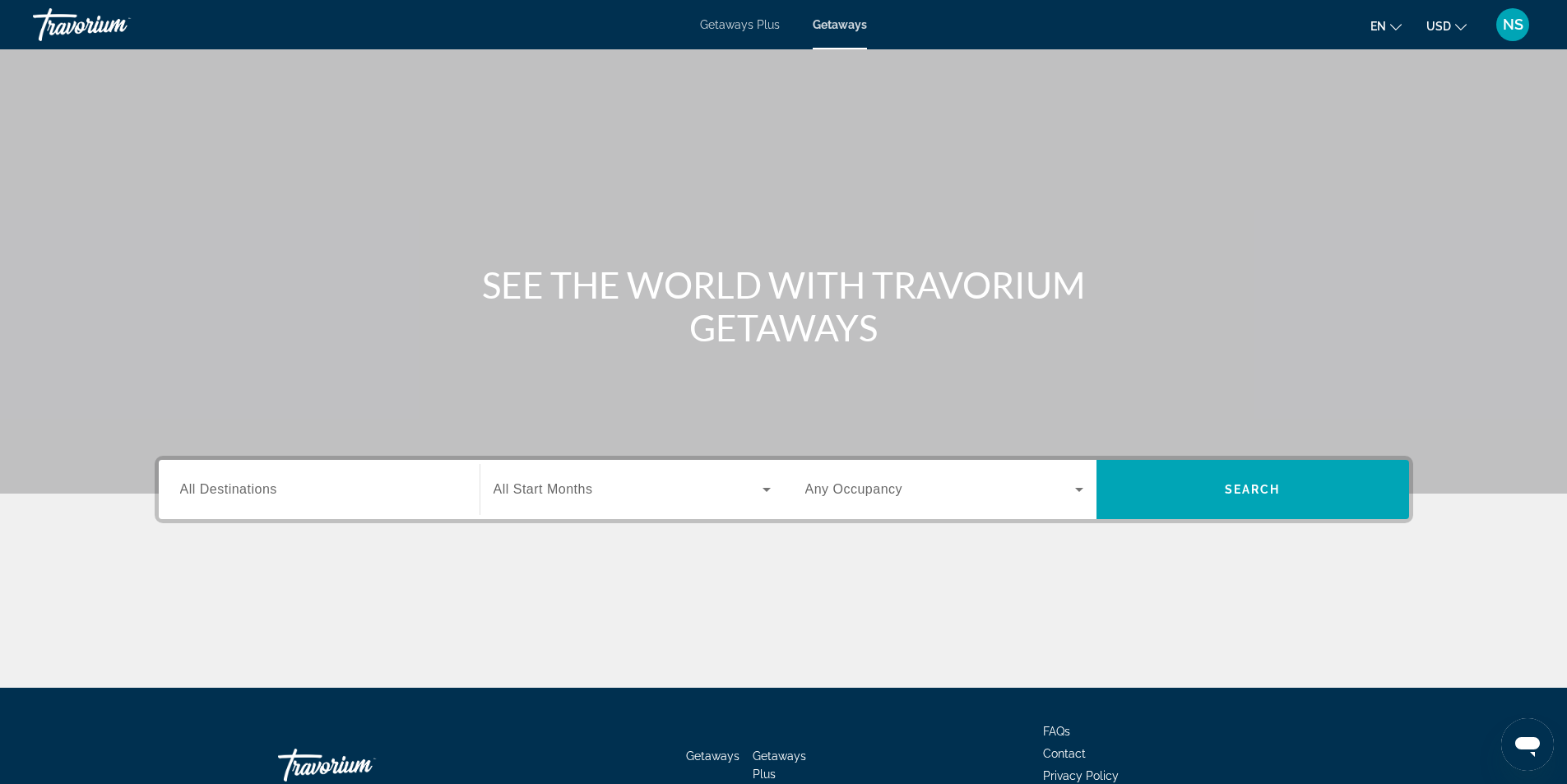
click at [244, 492] on span "All Destinations" at bounding box center [228, 489] width 97 height 14
click at [244, 492] on input "Destination All Destinations" at bounding box center [319, 491] width 278 height 20
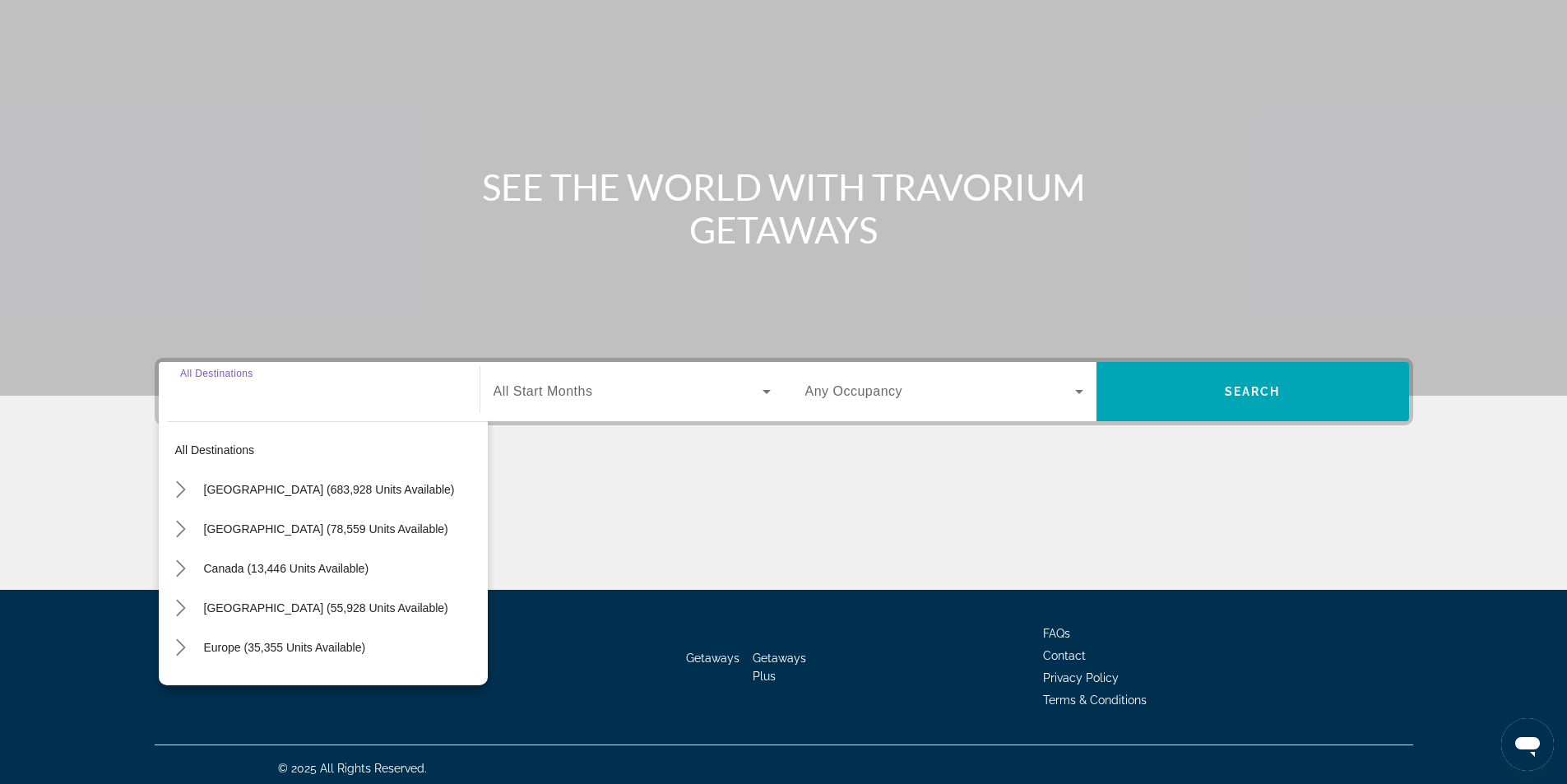
scroll to position [105, 0]
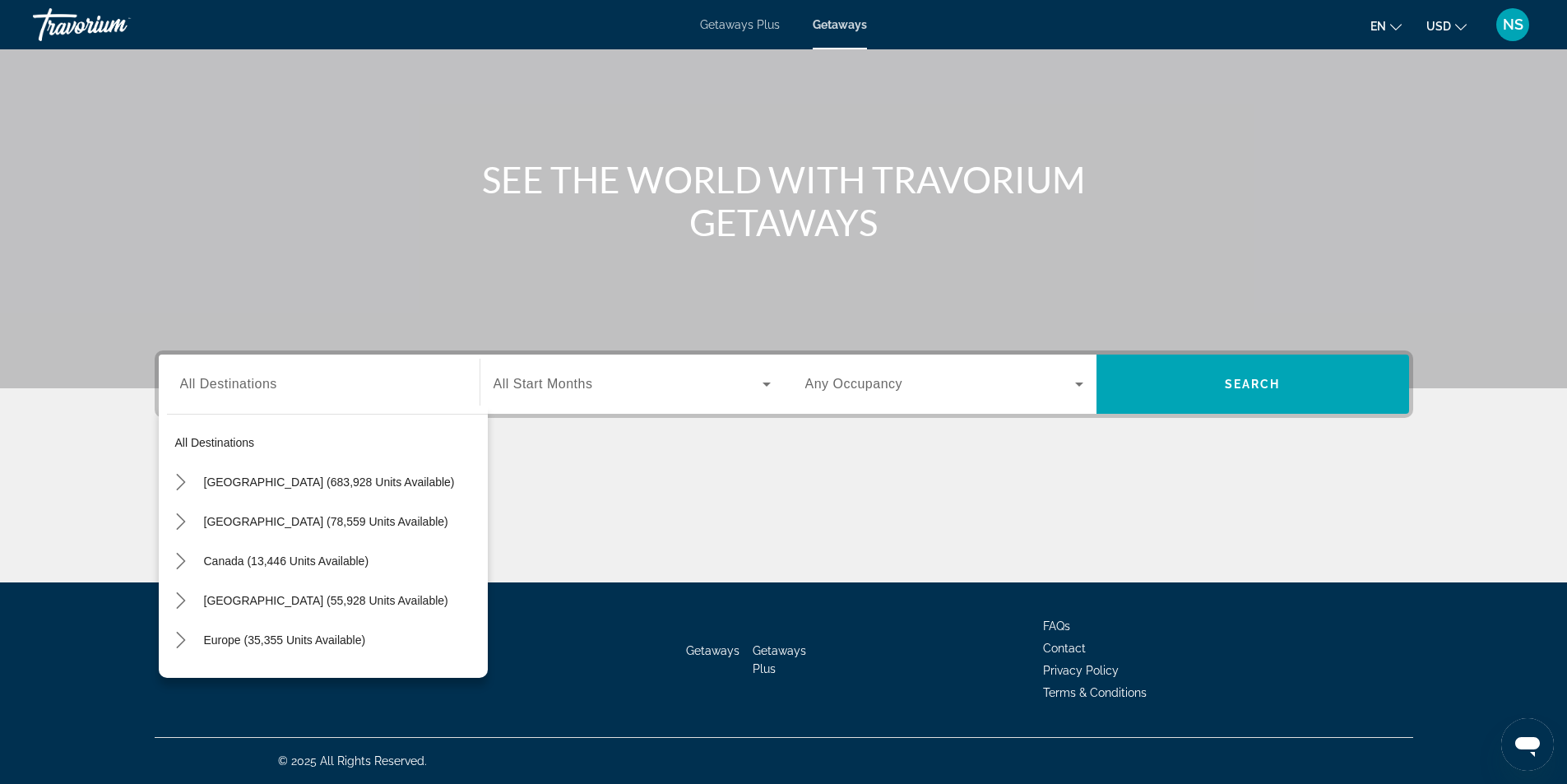
click at [745, 25] on span "Getaways Plus" at bounding box center [740, 24] width 80 height 13
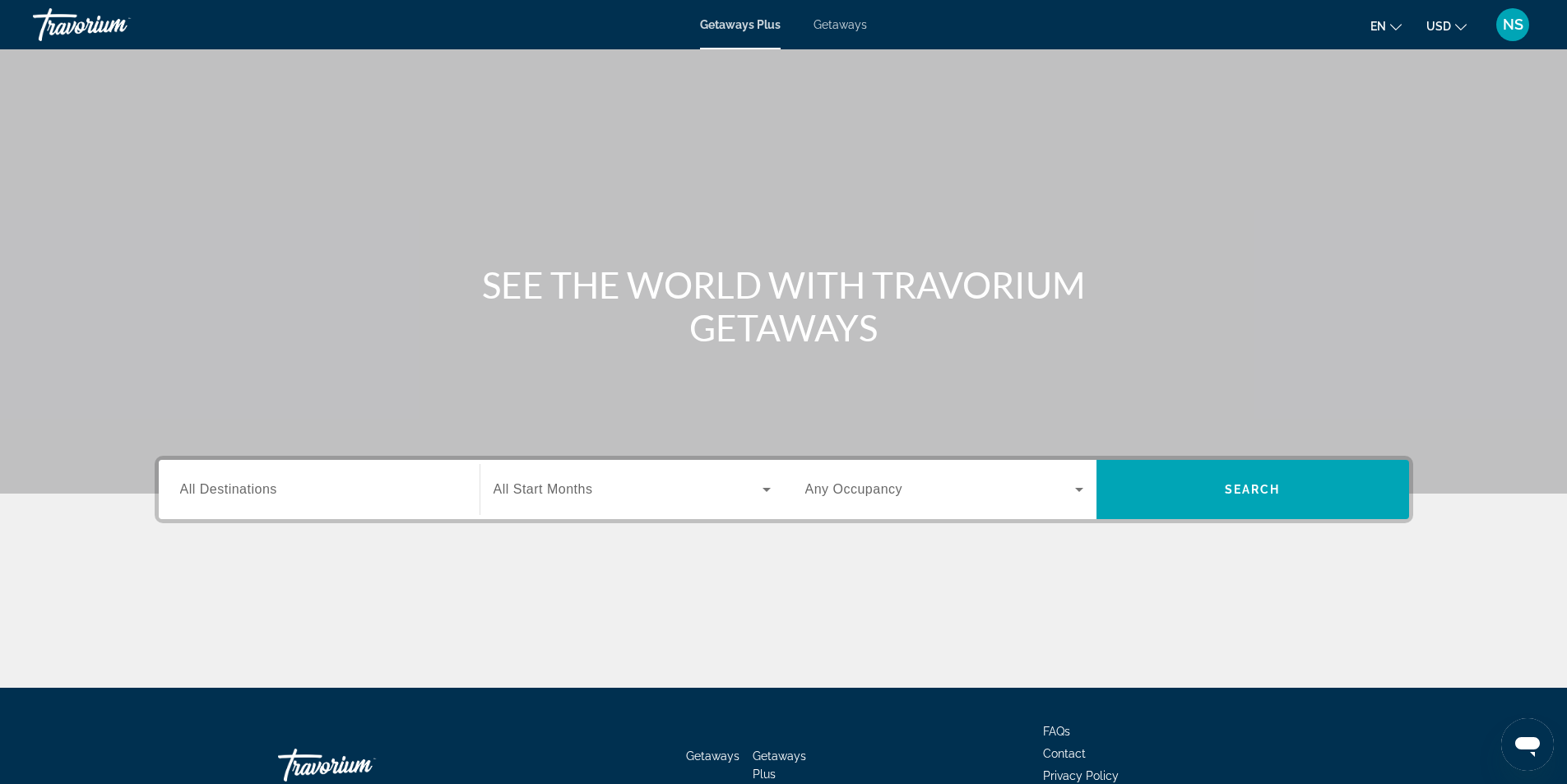
click at [232, 493] on span "All Destinations" at bounding box center [228, 489] width 97 height 14
click at [232, 493] on input "Destination All Destinations" at bounding box center [319, 491] width 278 height 20
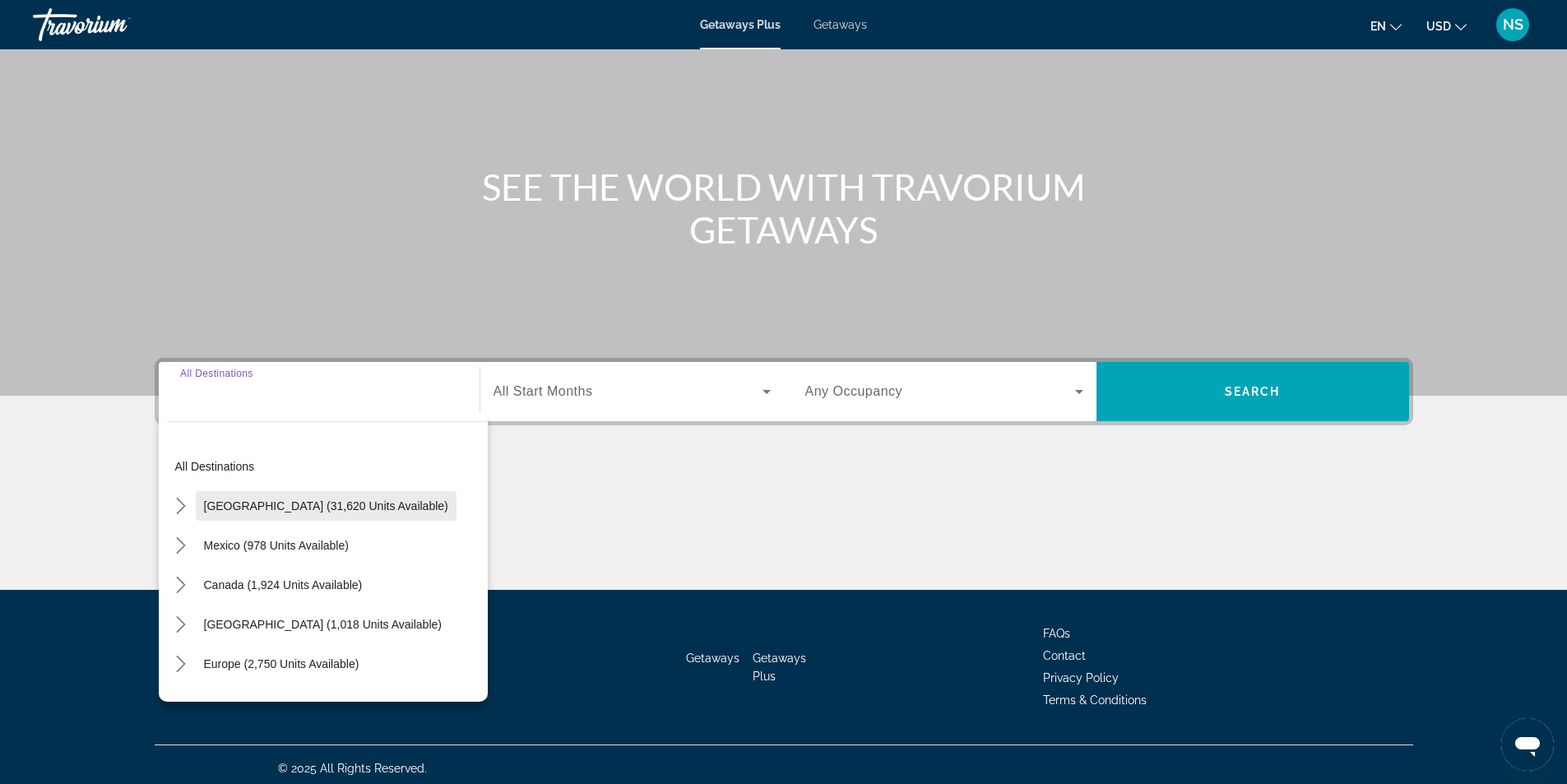
scroll to position [105, 0]
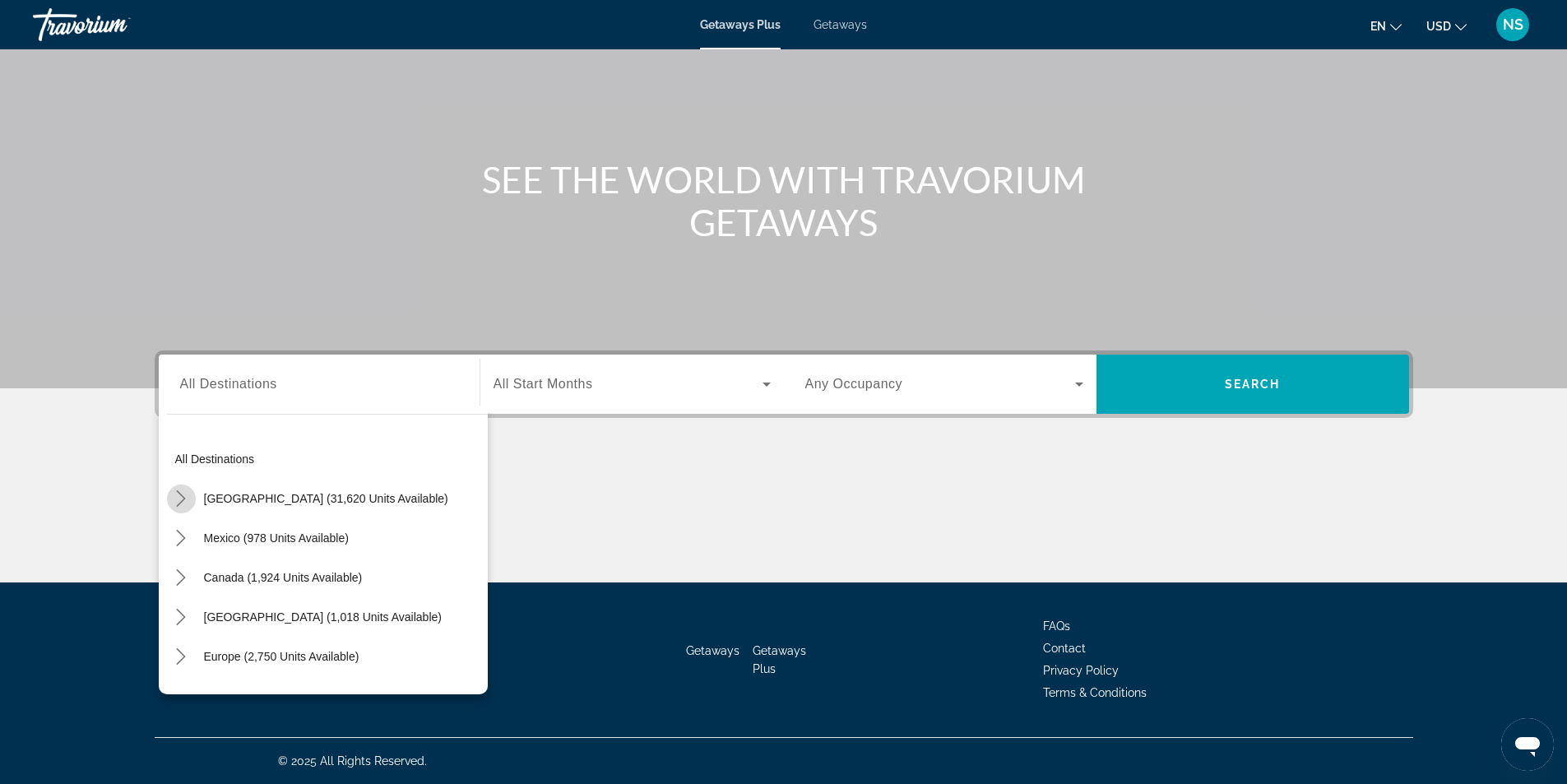
click at [180, 499] on icon "Toggle United States (31,620 units available) submenu" at bounding box center [181, 498] width 16 height 16
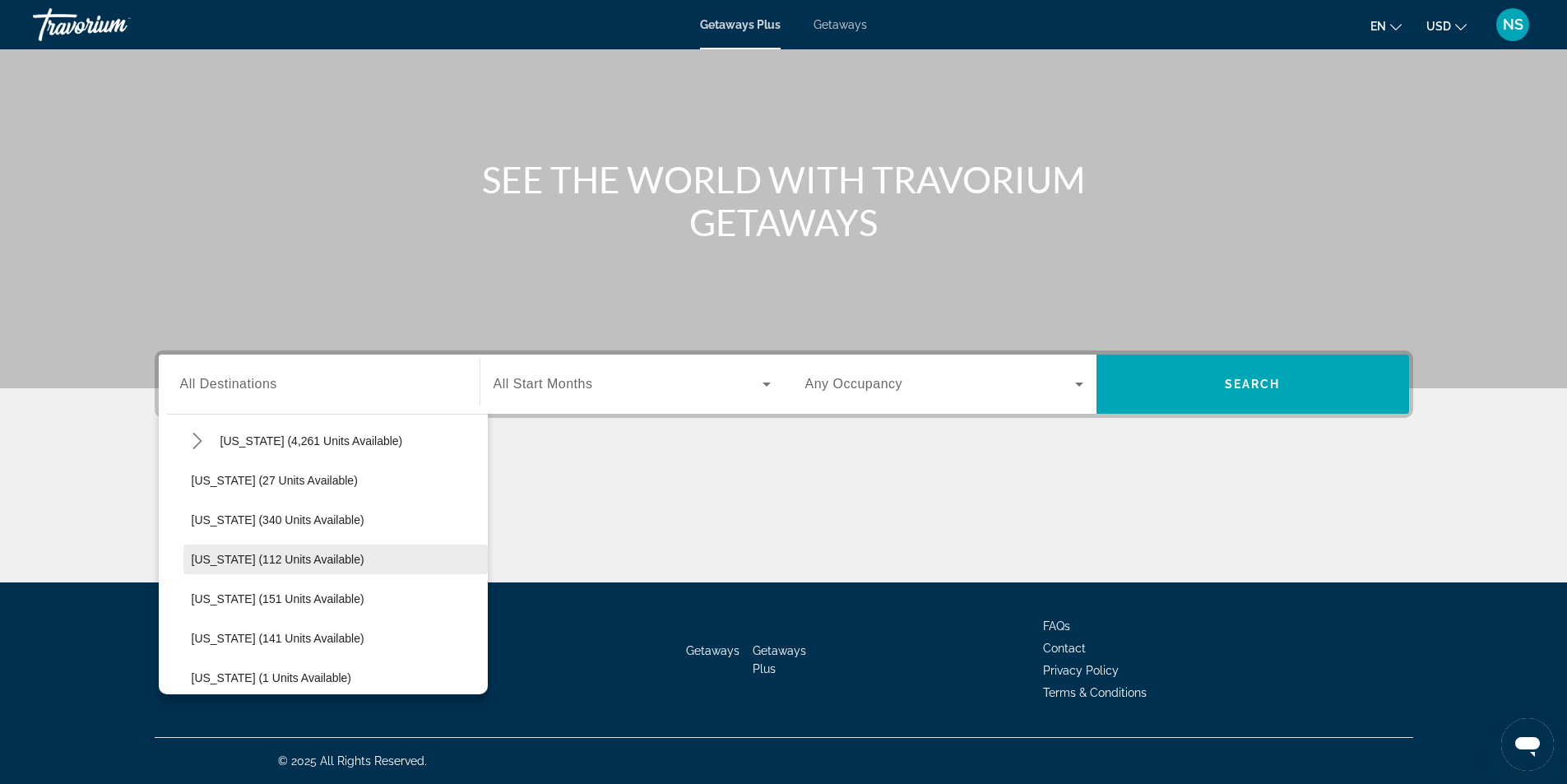
scroll to position [212, 0]
click at [194, 524] on icon "Toggle Florida (4,261 units available) submenu" at bounding box center [197, 523] width 16 height 16
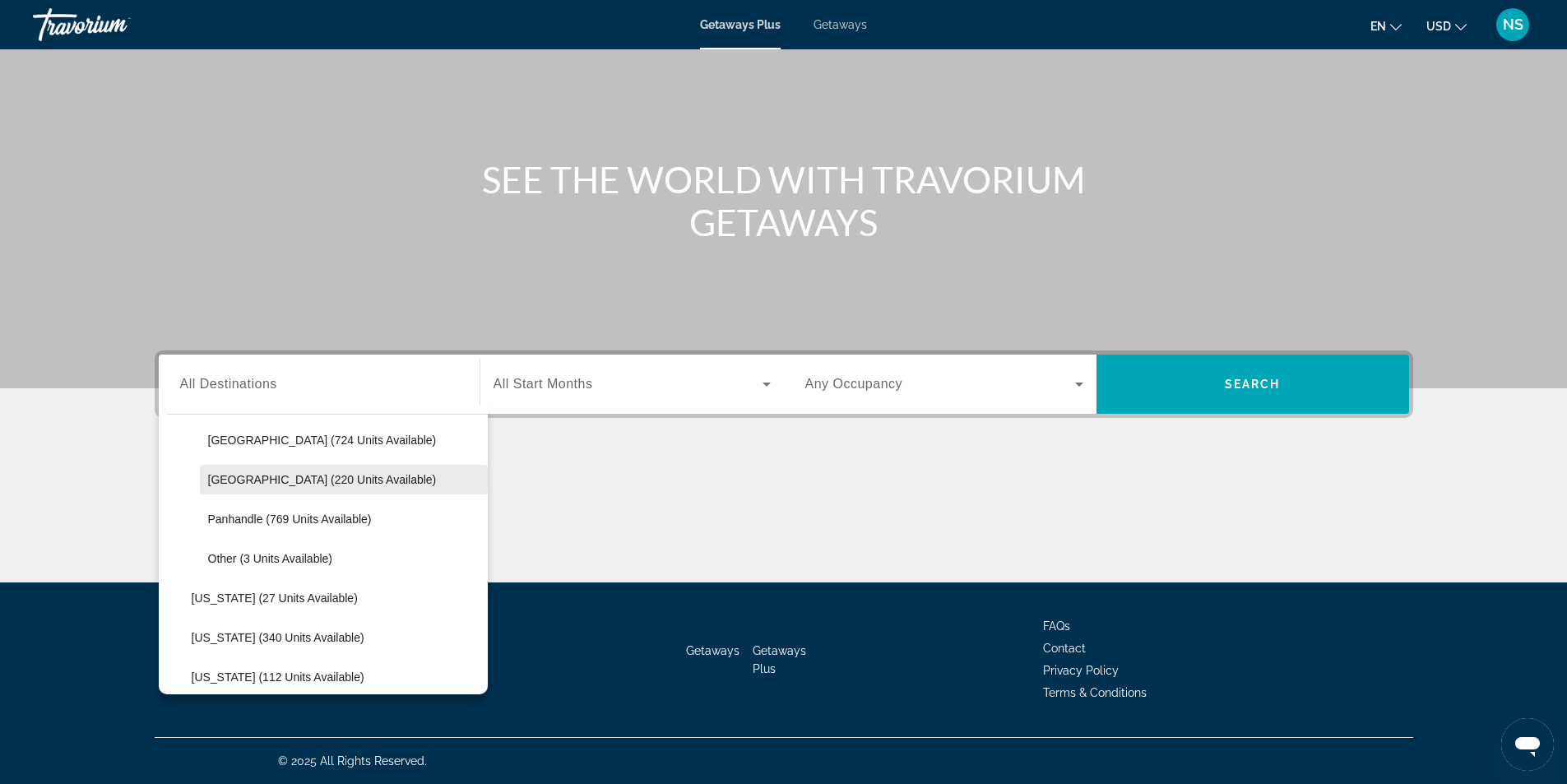
scroll to position [377, 0]
click at [296, 520] on span "Panhandle (769 units available)" at bounding box center [290, 516] width 164 height 13
type input "**********"
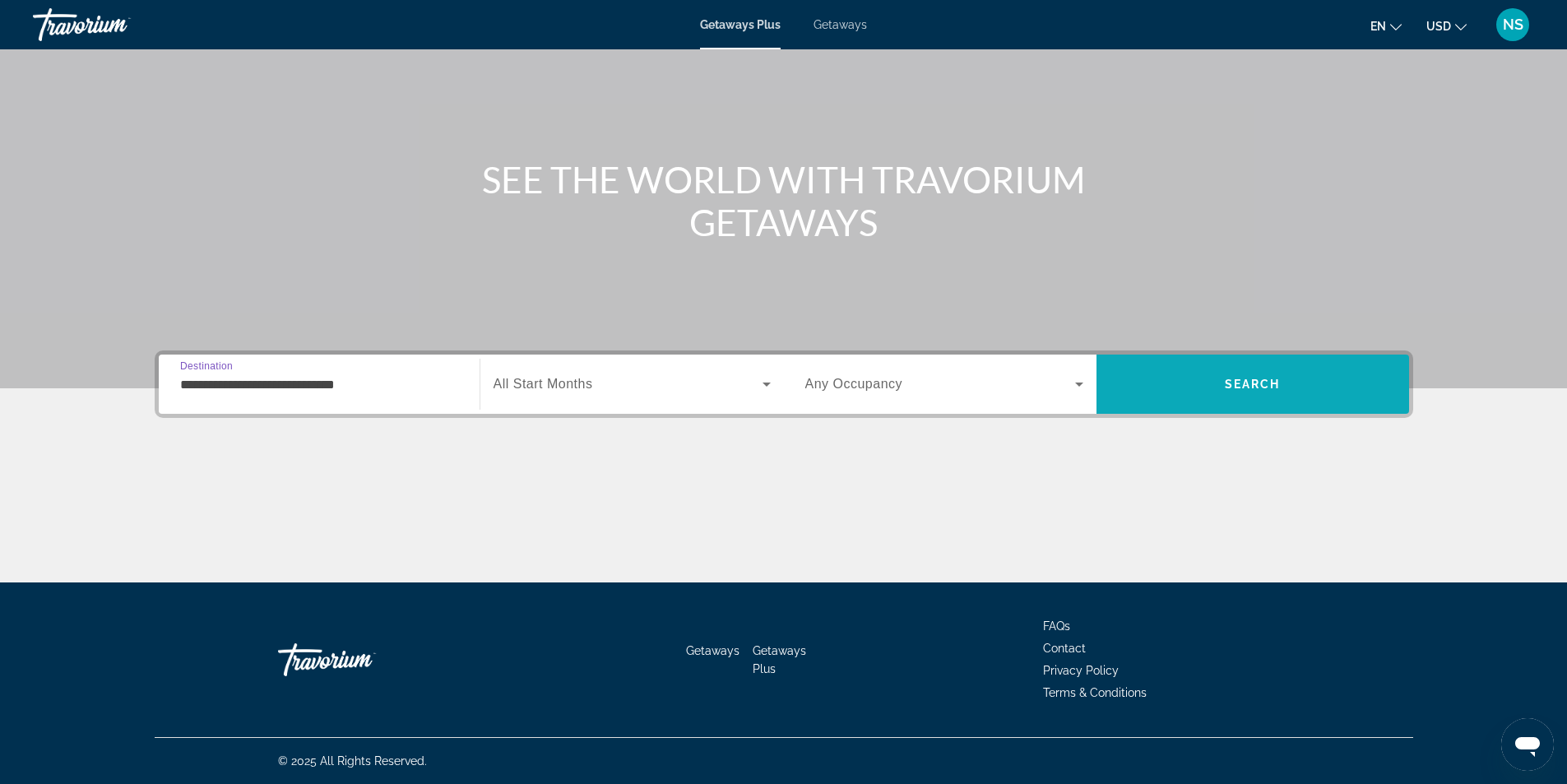
click at [1229, 389] on span "Search" at bounding box center [1253, 384] width 56 height 13
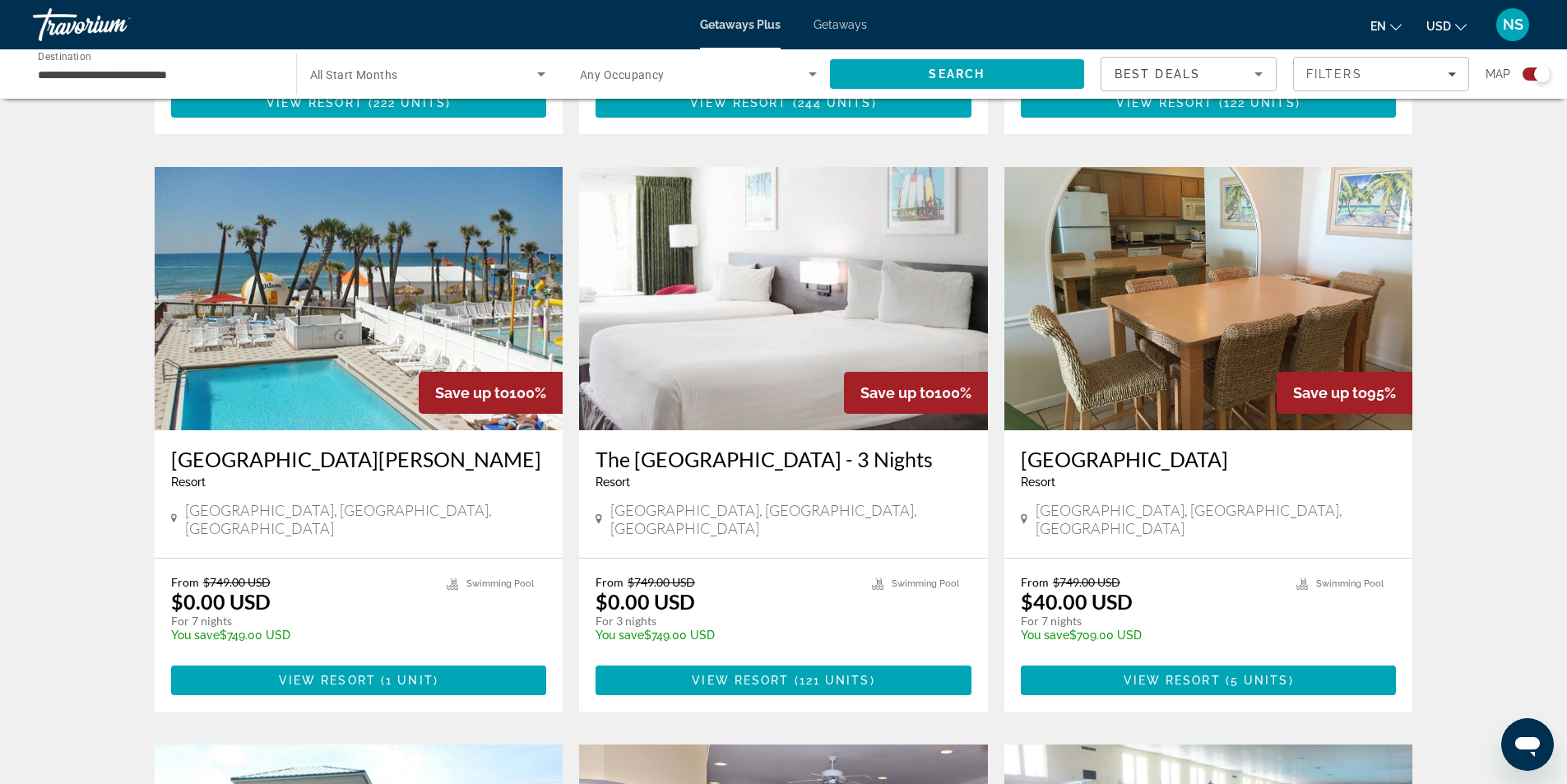
scroll to position [1055, 0]
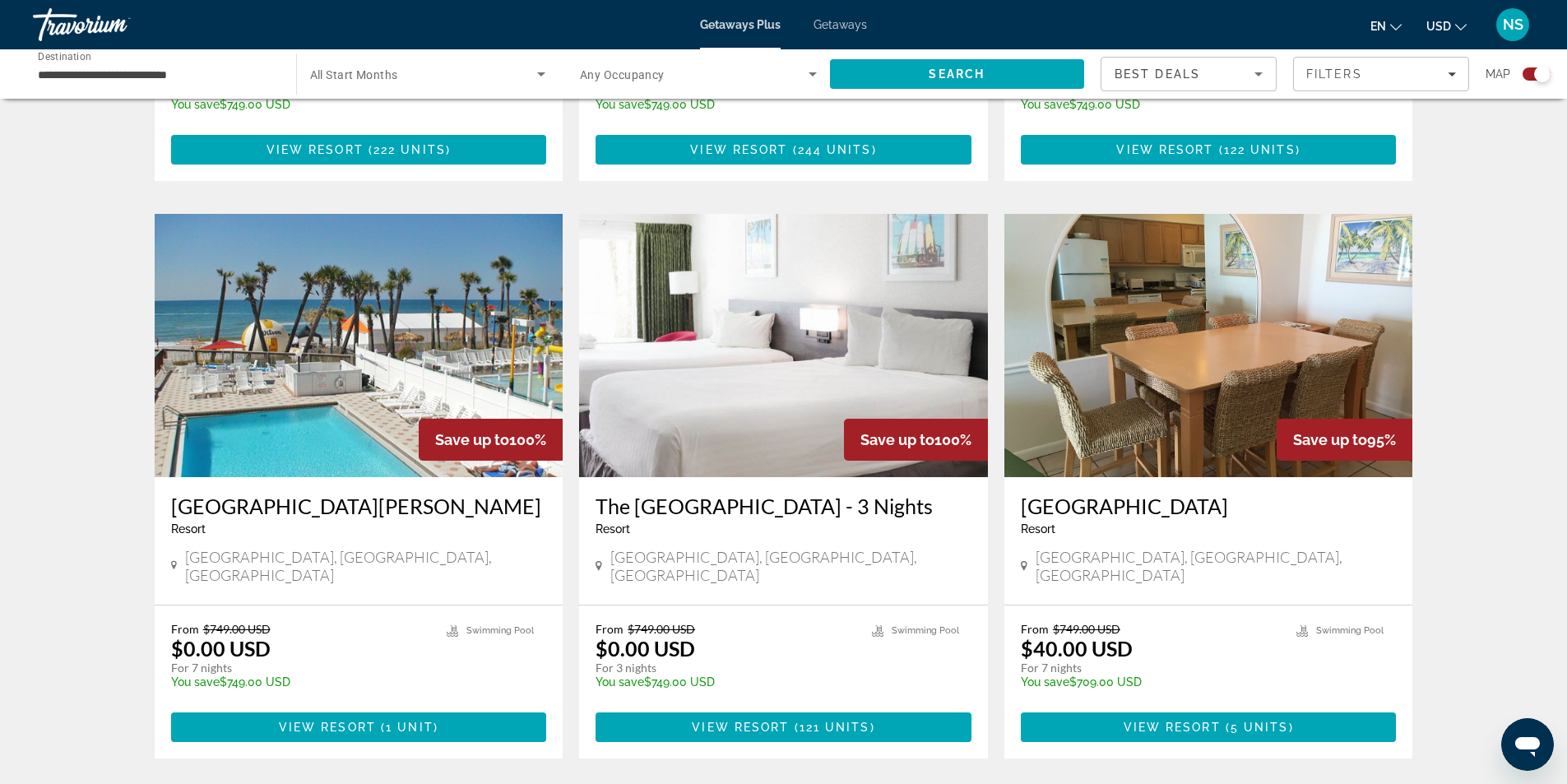
click at [320, 346] on img "Main content" at bounding box center [359, 345] width 409 height 263
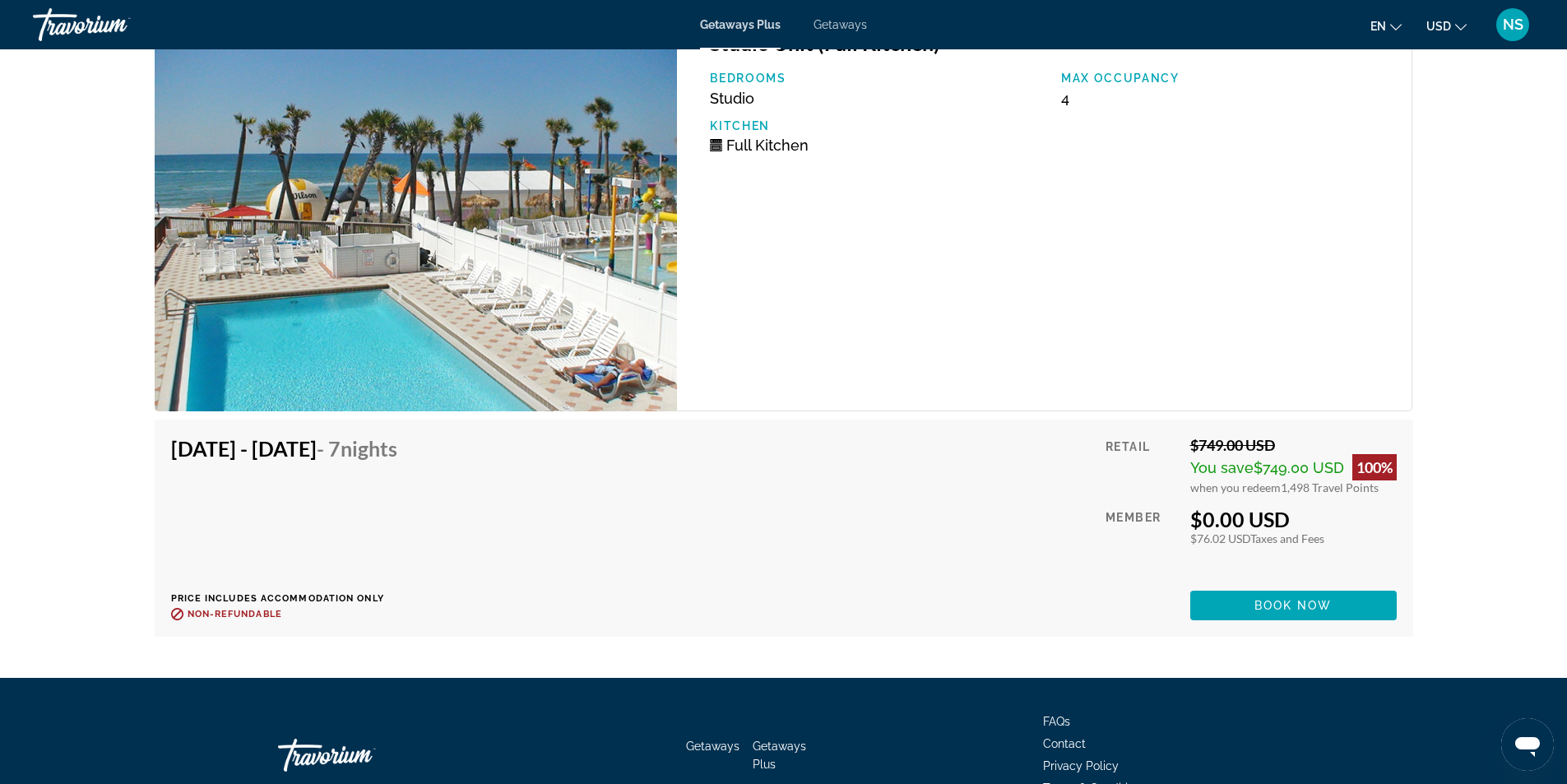
scroll to position [2811, 0]
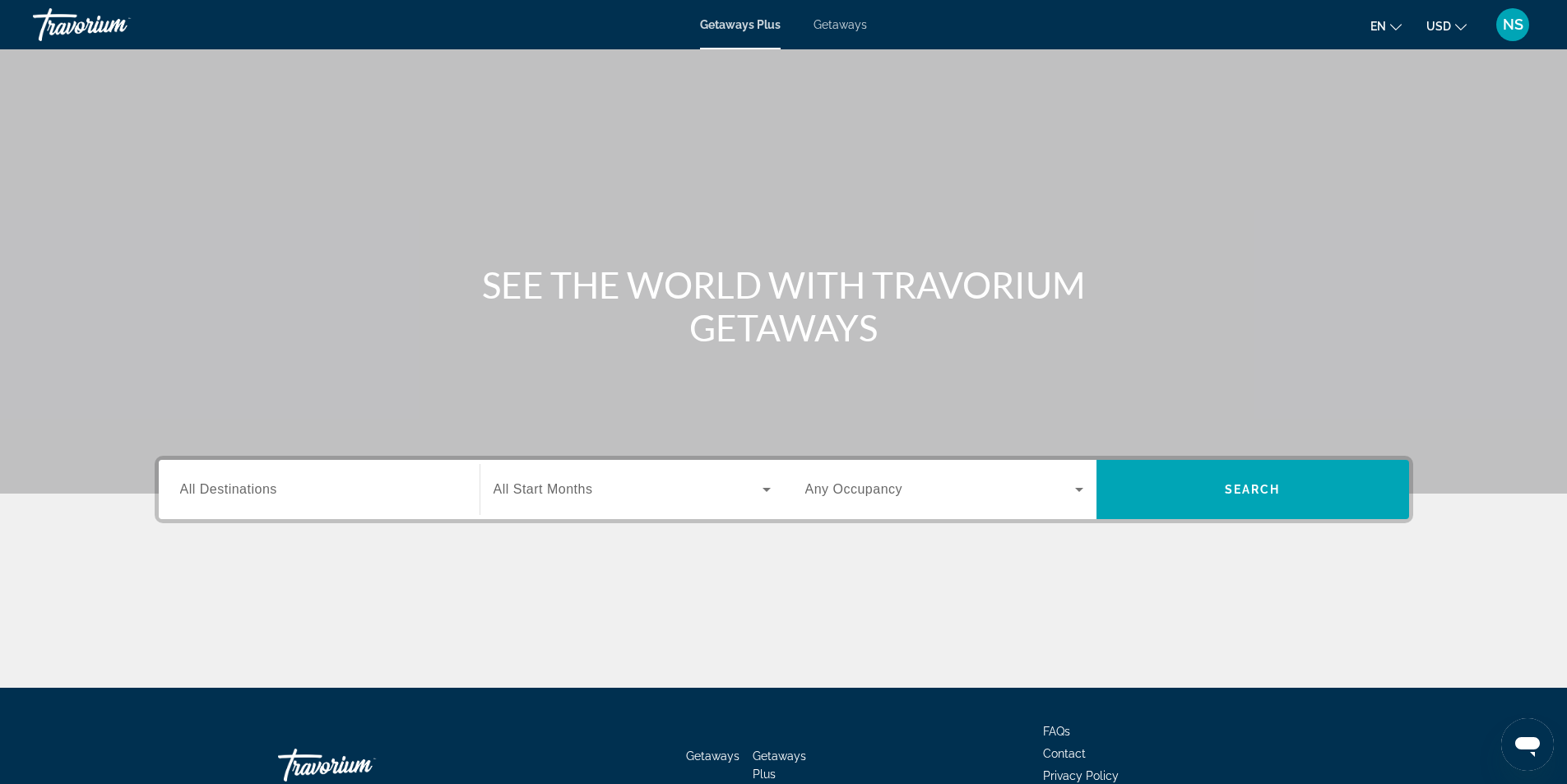
click at [851, 30] on span "Getaways" at bounding box center [840, 24] width 53 height 13
click at [216, 496] on input "Destination All Destinations" at bounding box center [319, 491] width 278 height 20
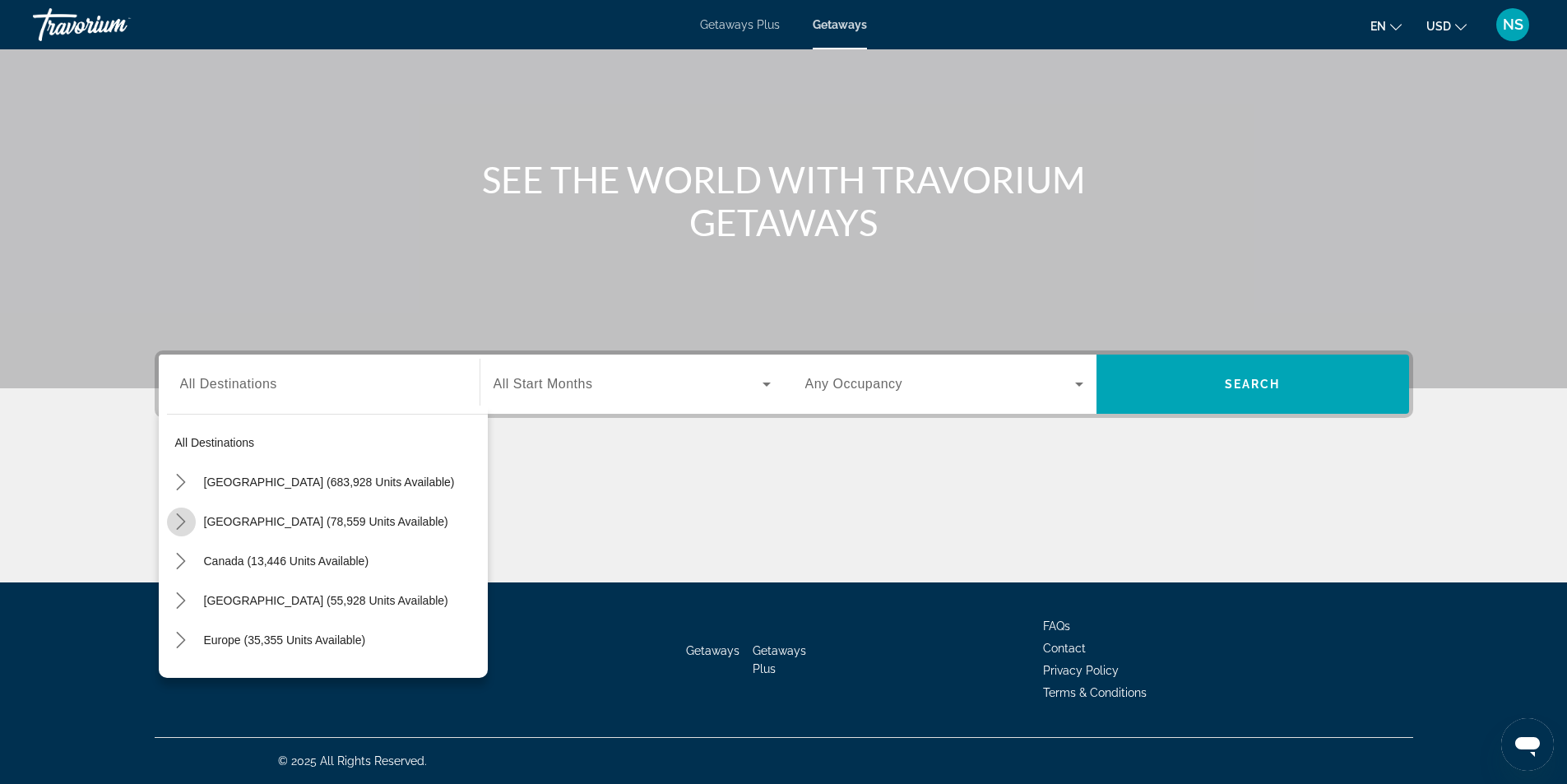
click at [178, 516] on icon "Toggle Mexico (78,559 units available) submenu" at bounding box center [181, 521] width 16 height 16
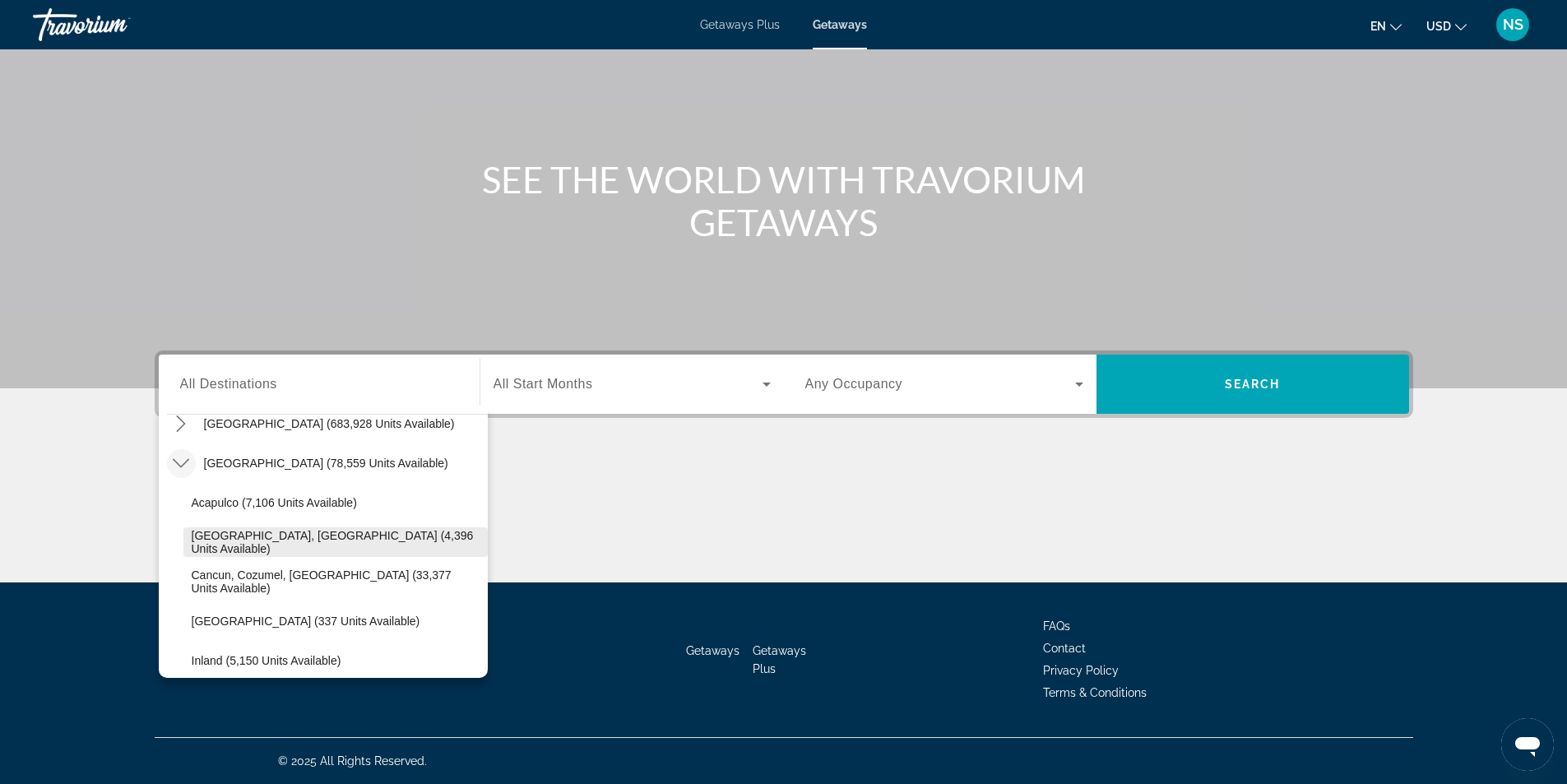
scroll to position [87, 0]
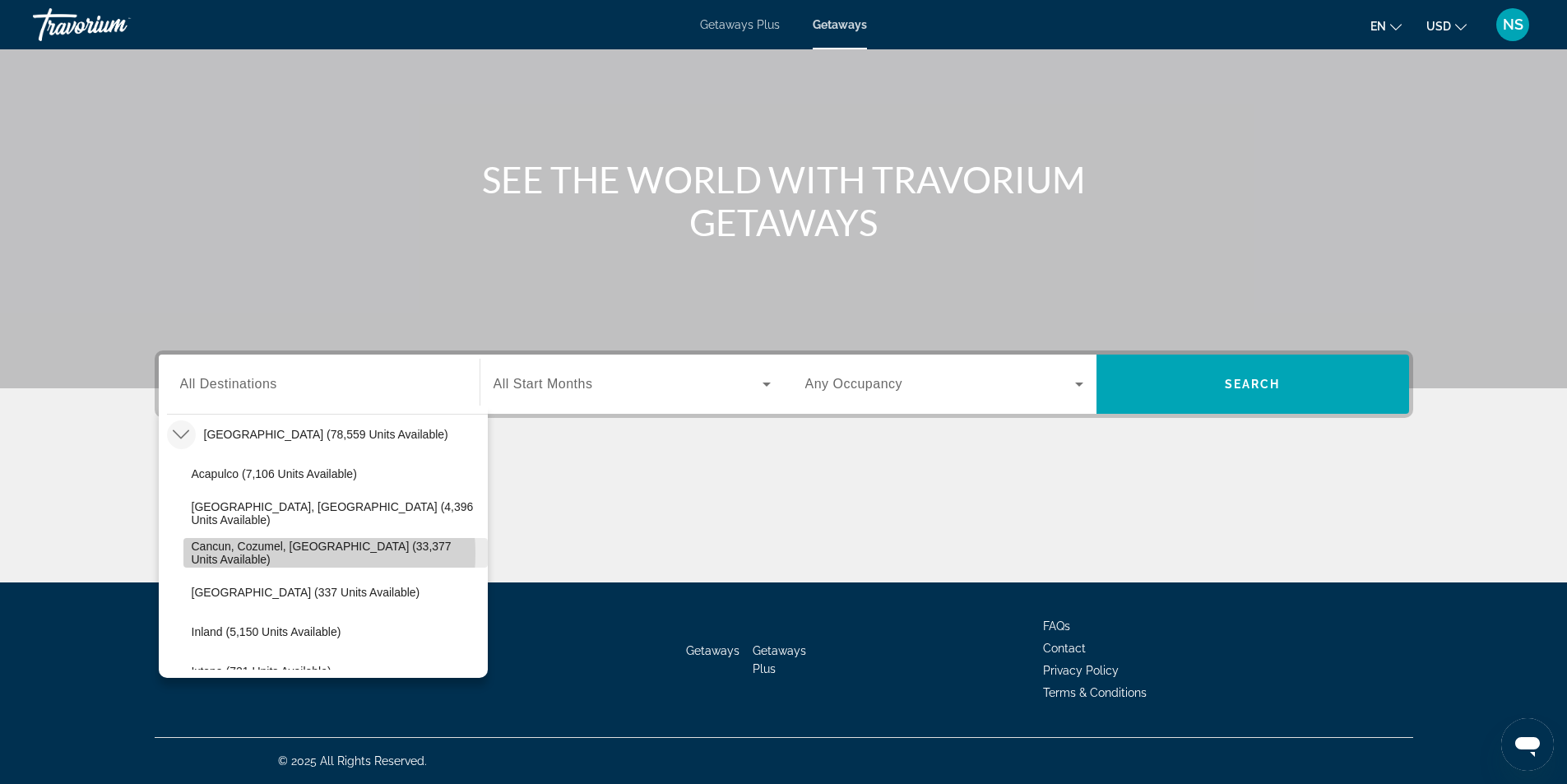
click at [275, 554] on span "Cancun, Cozumel, Riviera Maya (33,377 units available)" at bounding box center [336, 553] width 288 height 26
type input "**********"
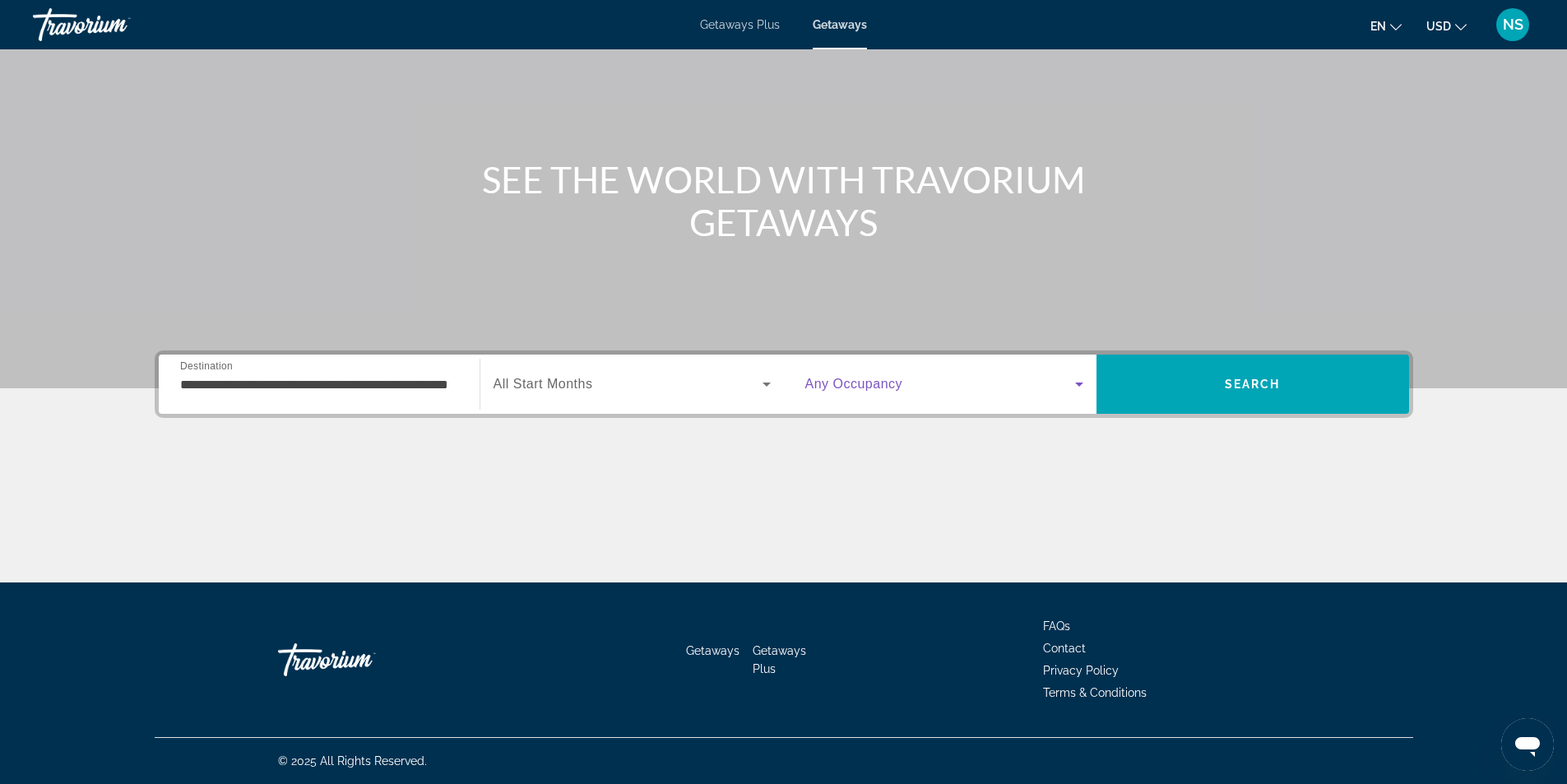
click at [1079, 389] on icon "Search widget" at bounding box center [1080, 384] width 20 height 20
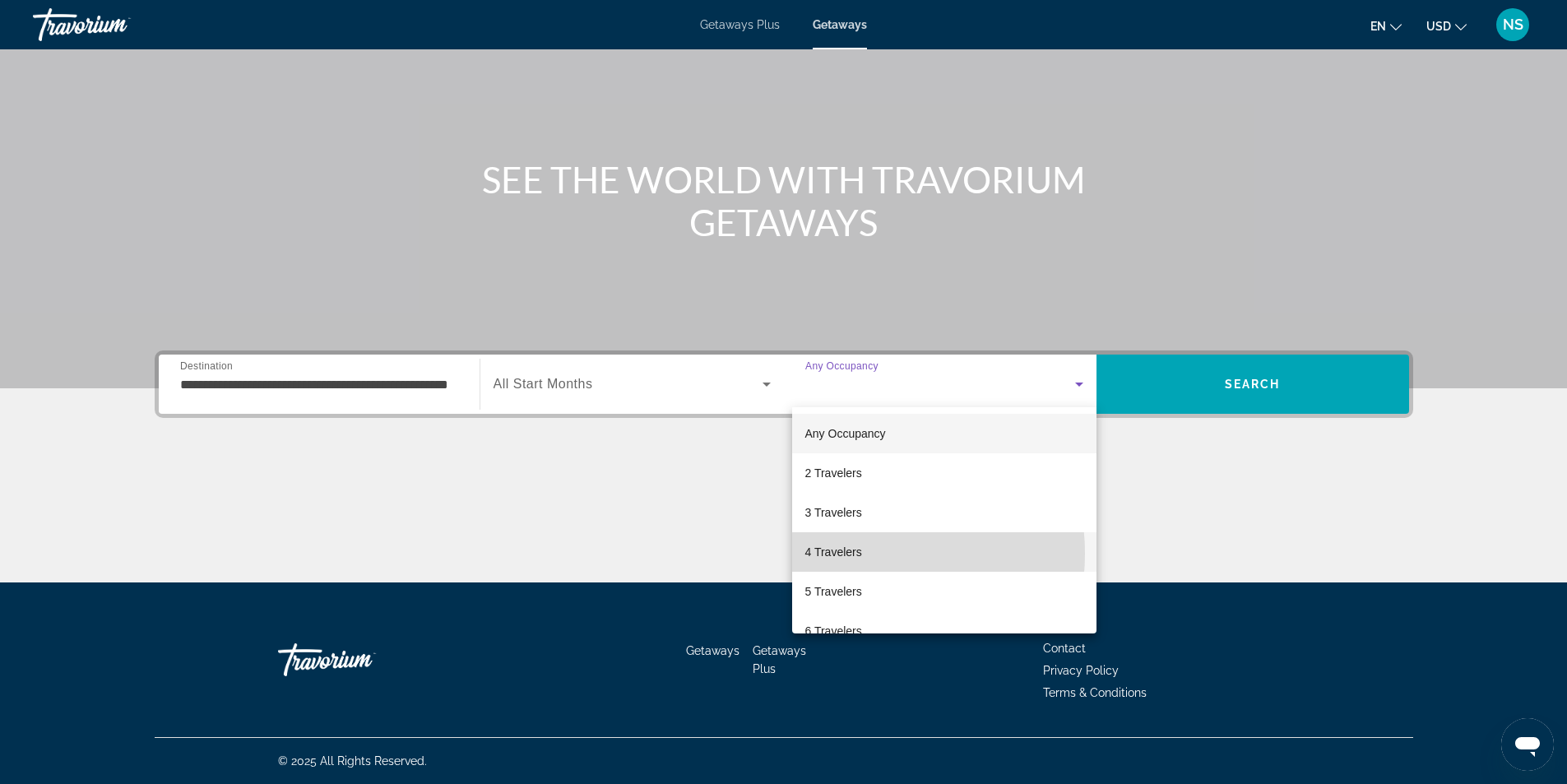
click at [847, 554] on span "4 Travelers" at bounding box center [834, 552] width 57 height 20
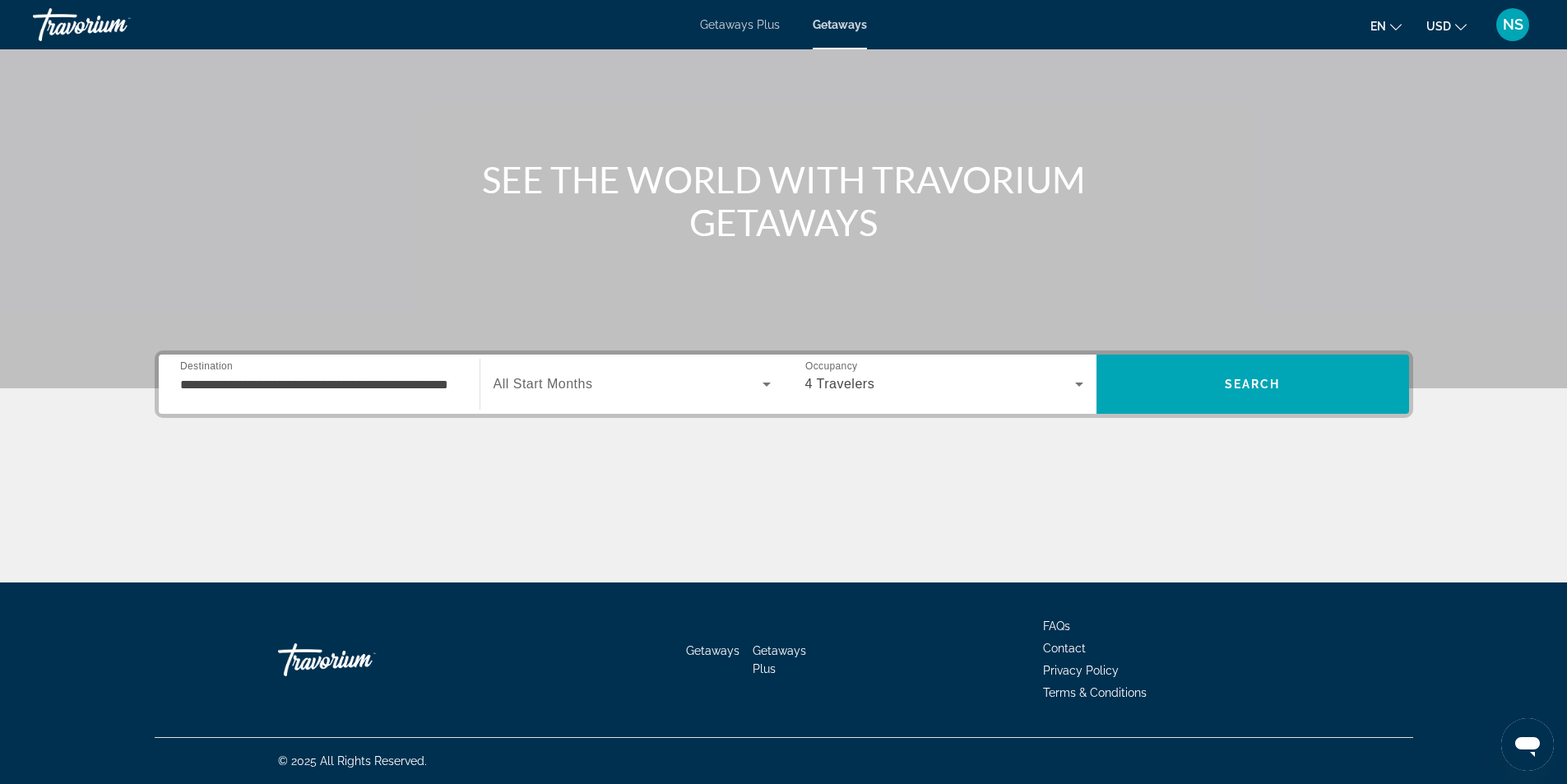
click at [577, 385] on span "All Start Months" at bounding box center [544, 384] width 100 height 14
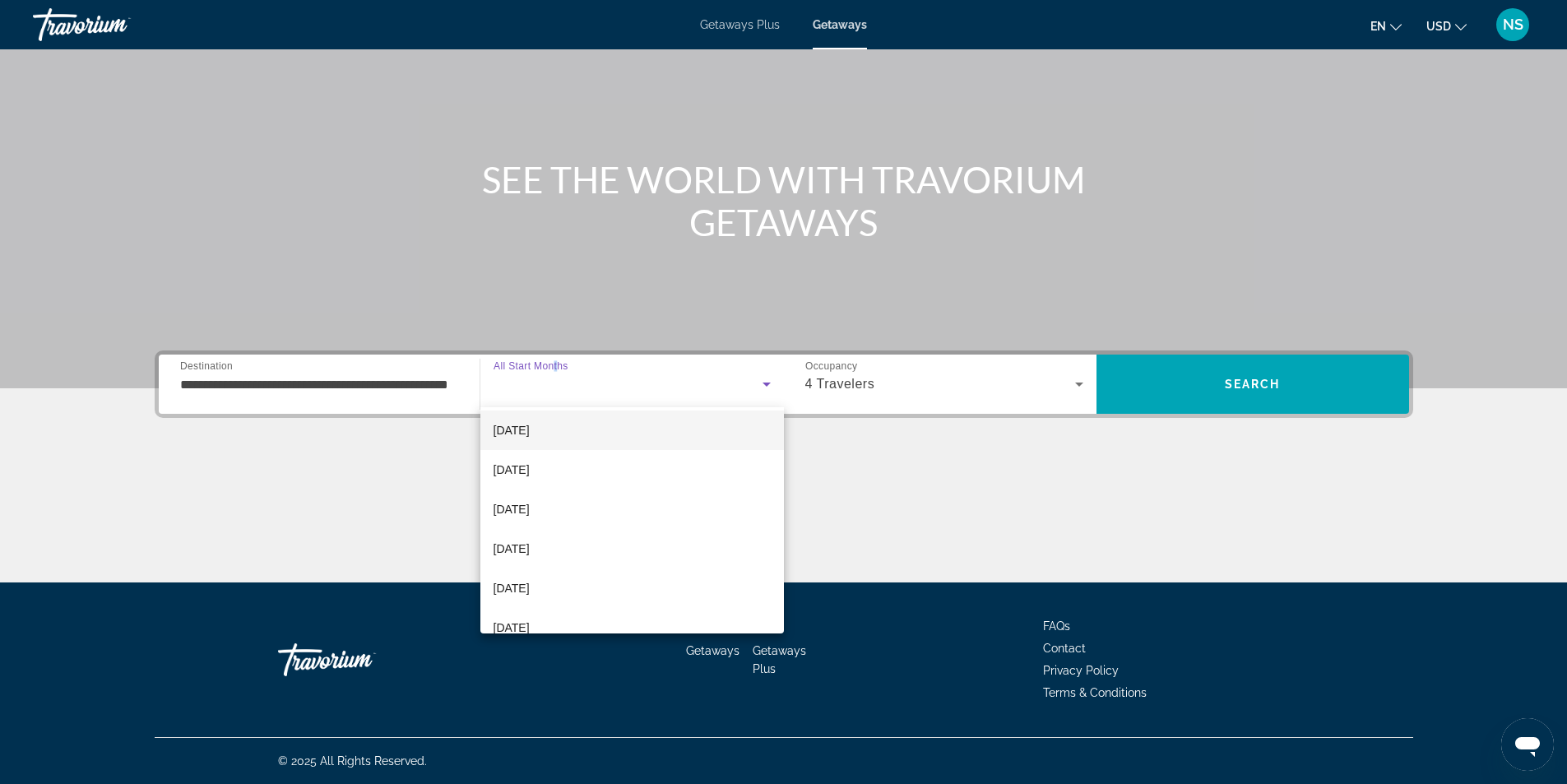
scroll to position [165, 0]
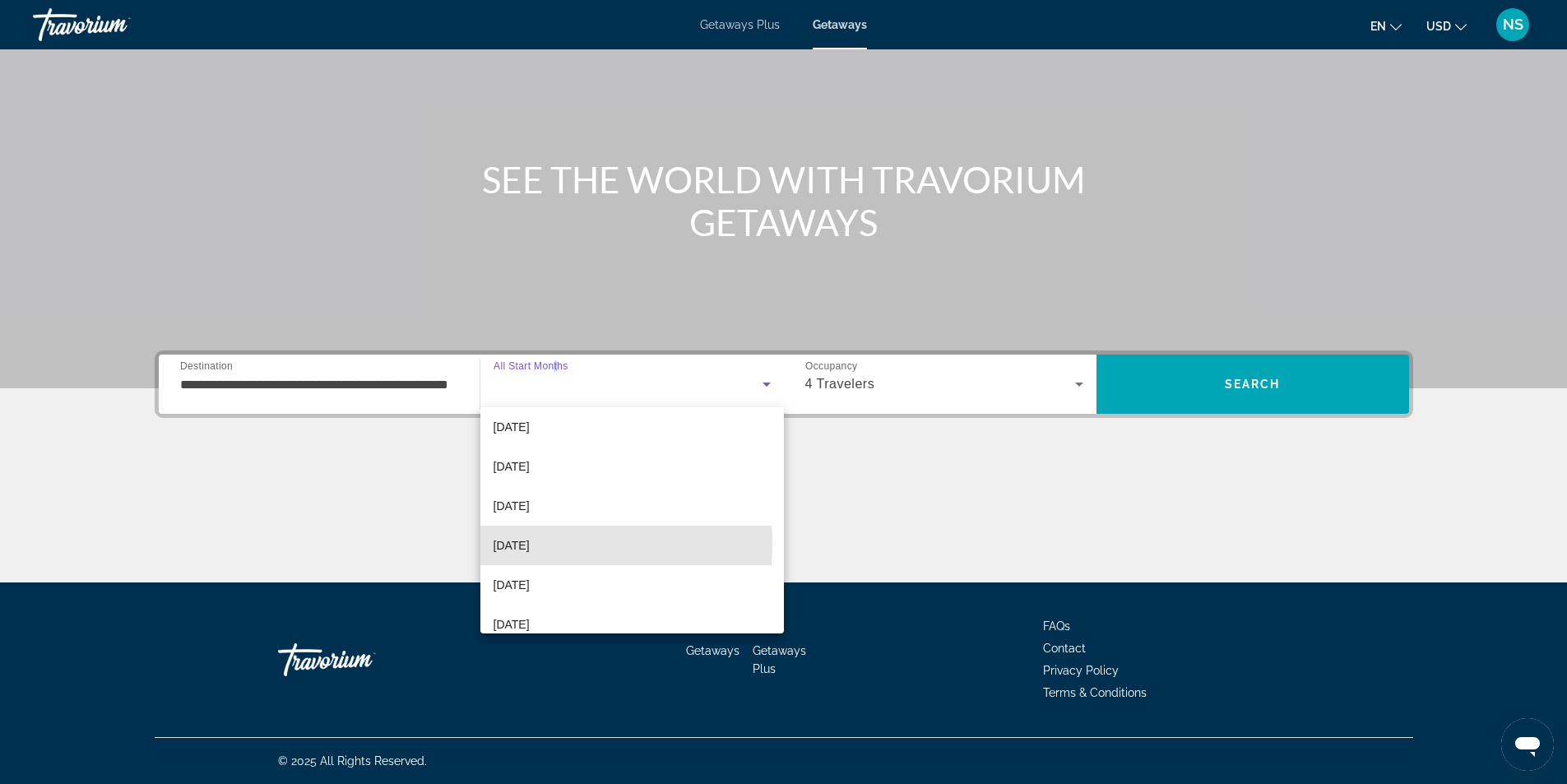
drag, startPoint x: 535, startPoint y: 543, endPoint x: 546, endPoint y: 543, distance: 11.5
click at [530, 543] on span "April 2026" at bounding box center [512, 546] width 36 height 20
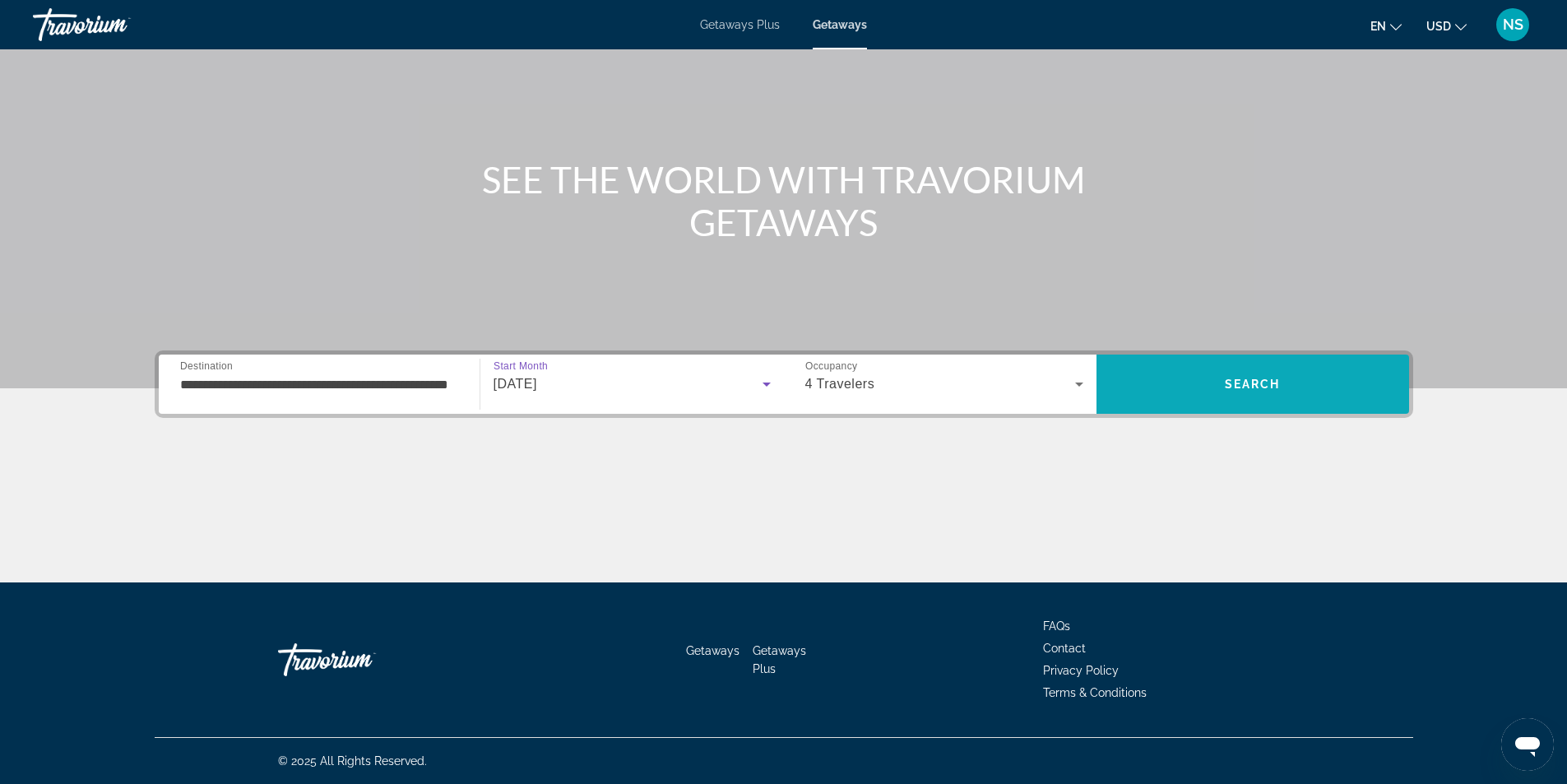
click at [1218, 379] on span "Search" at bounding box center [1253, 383] width 313 height 39
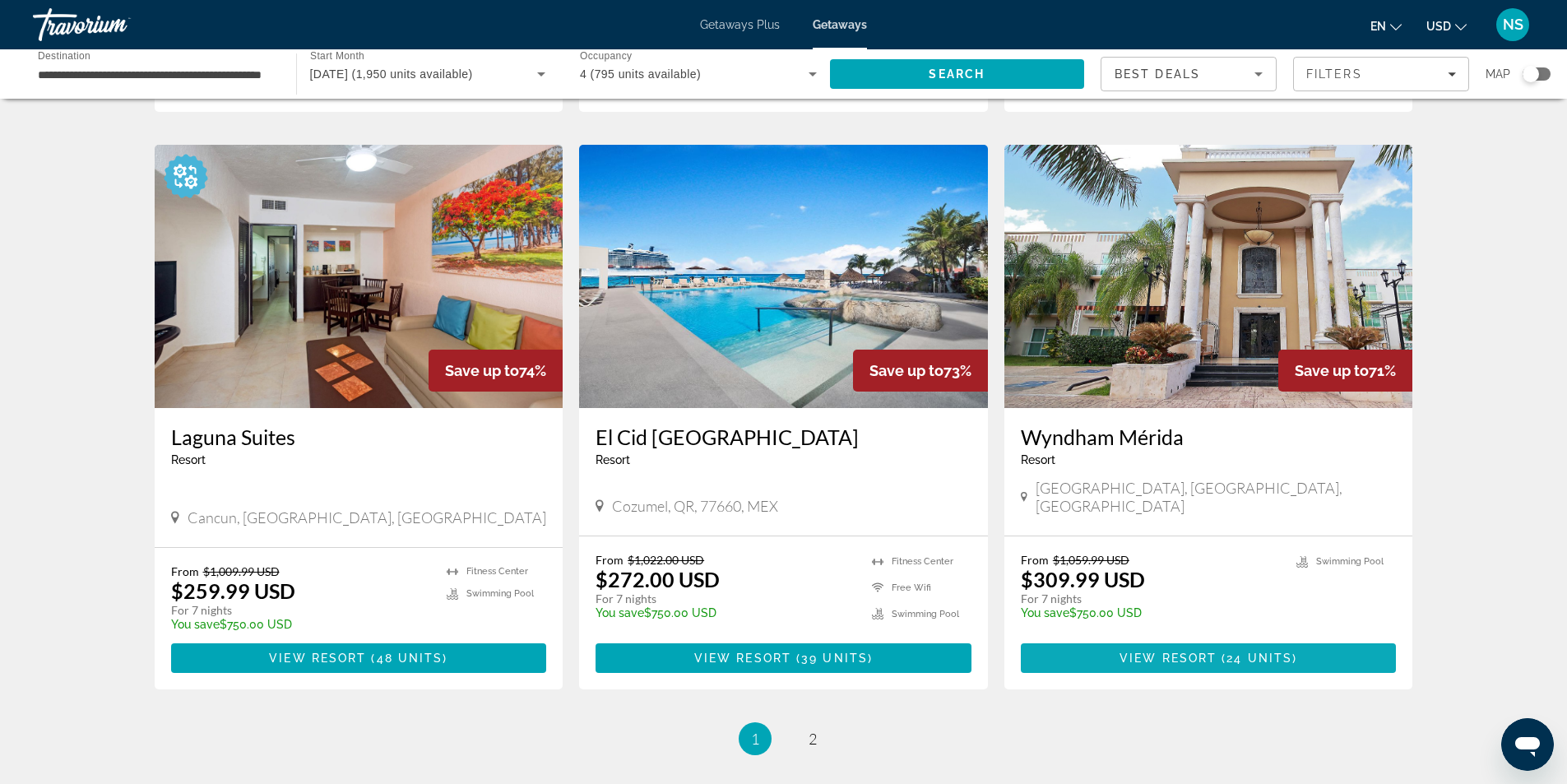
scroll to position [1927, 0]
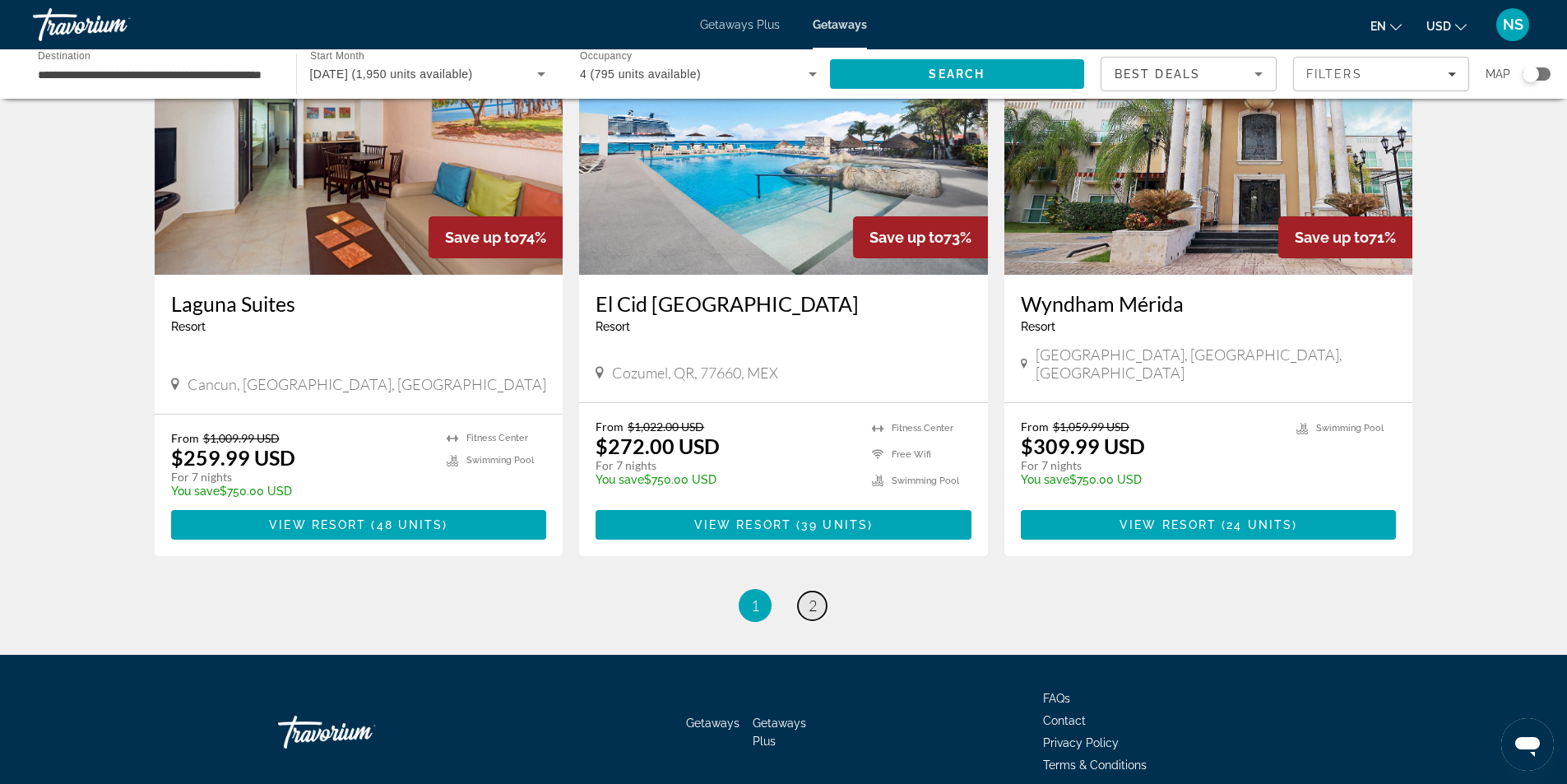
click at [807, 592] on link "page 2" at bounding box center [812, 606] width 29 height 29
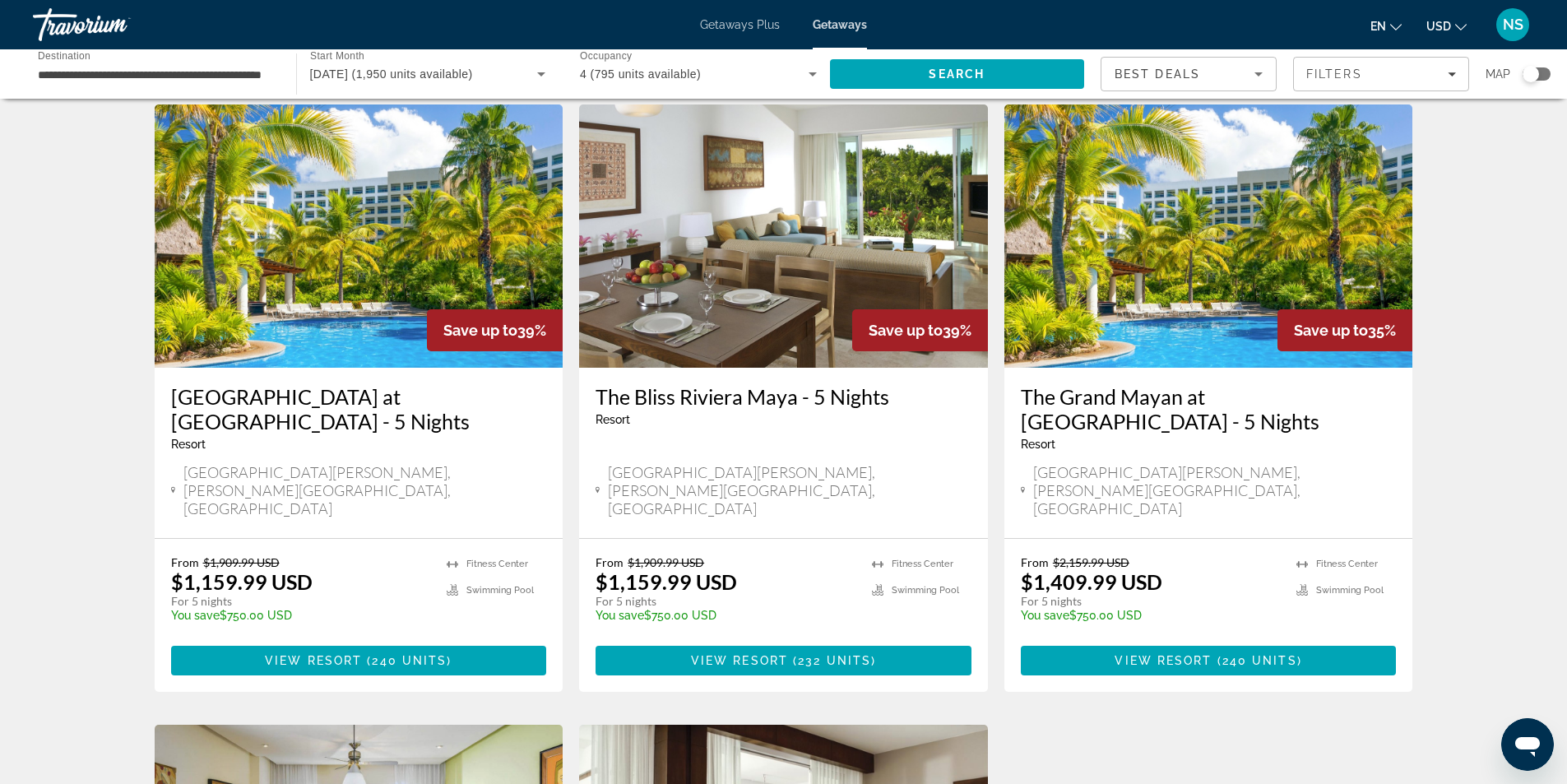
scroll to position [1234, 0]
